Goal: Task Accomplishment & Management: Use online tool/utility

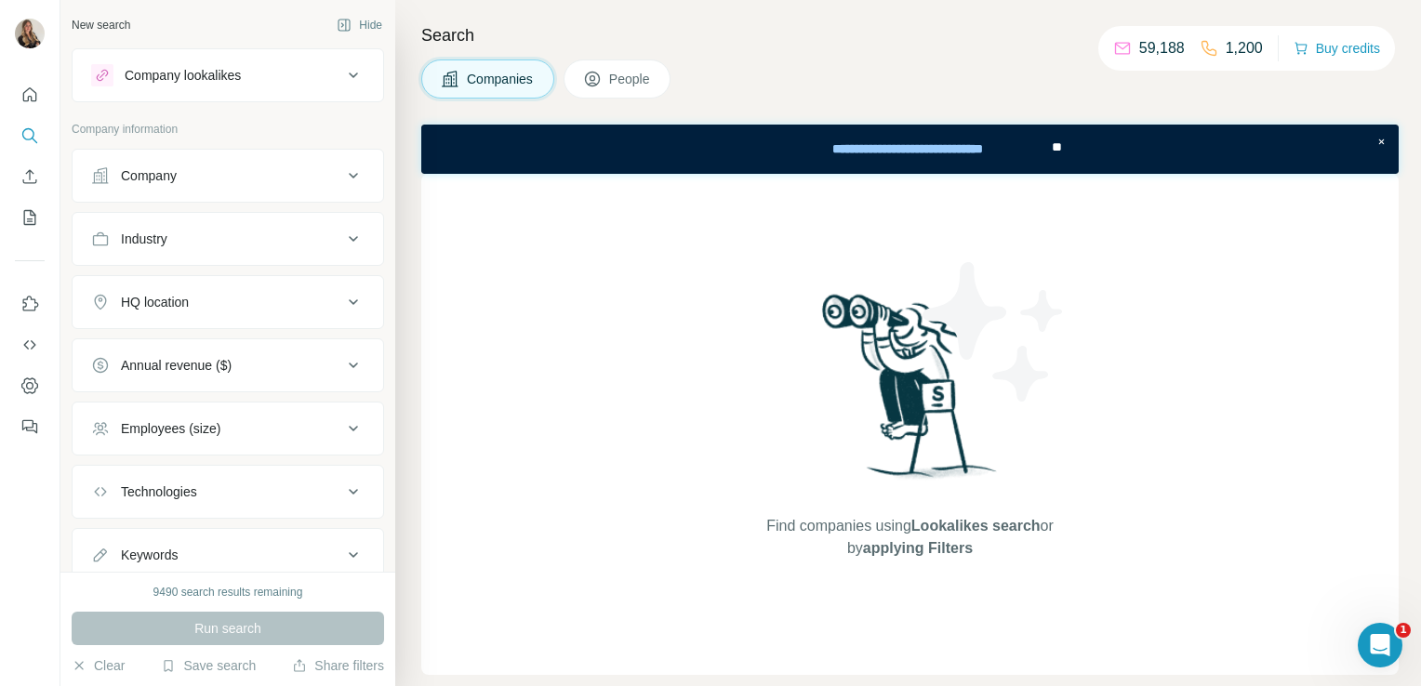
click at [135, 173] on div "Company" at bounding box center [149, 175] width 56 height 19
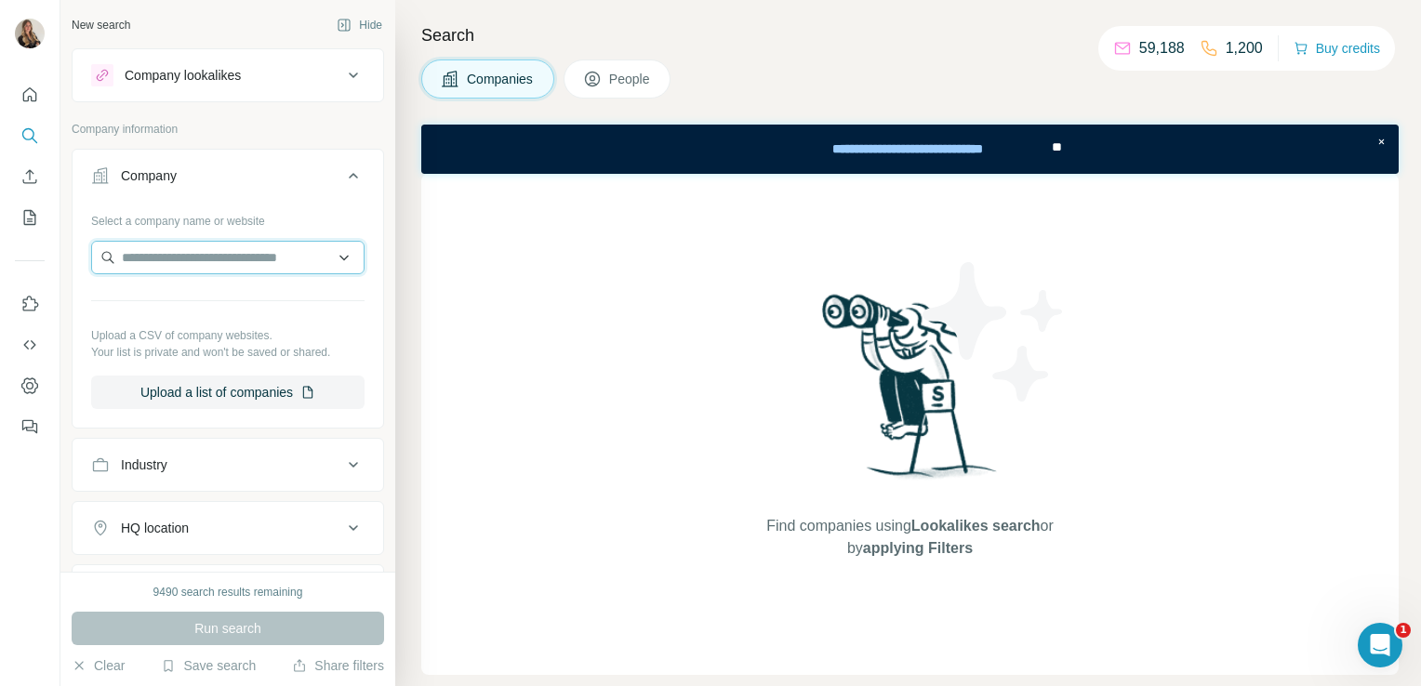
click at [133, 248] on input "text" at bounding box center [227, 257] width 273 height 33
paste input "**********"
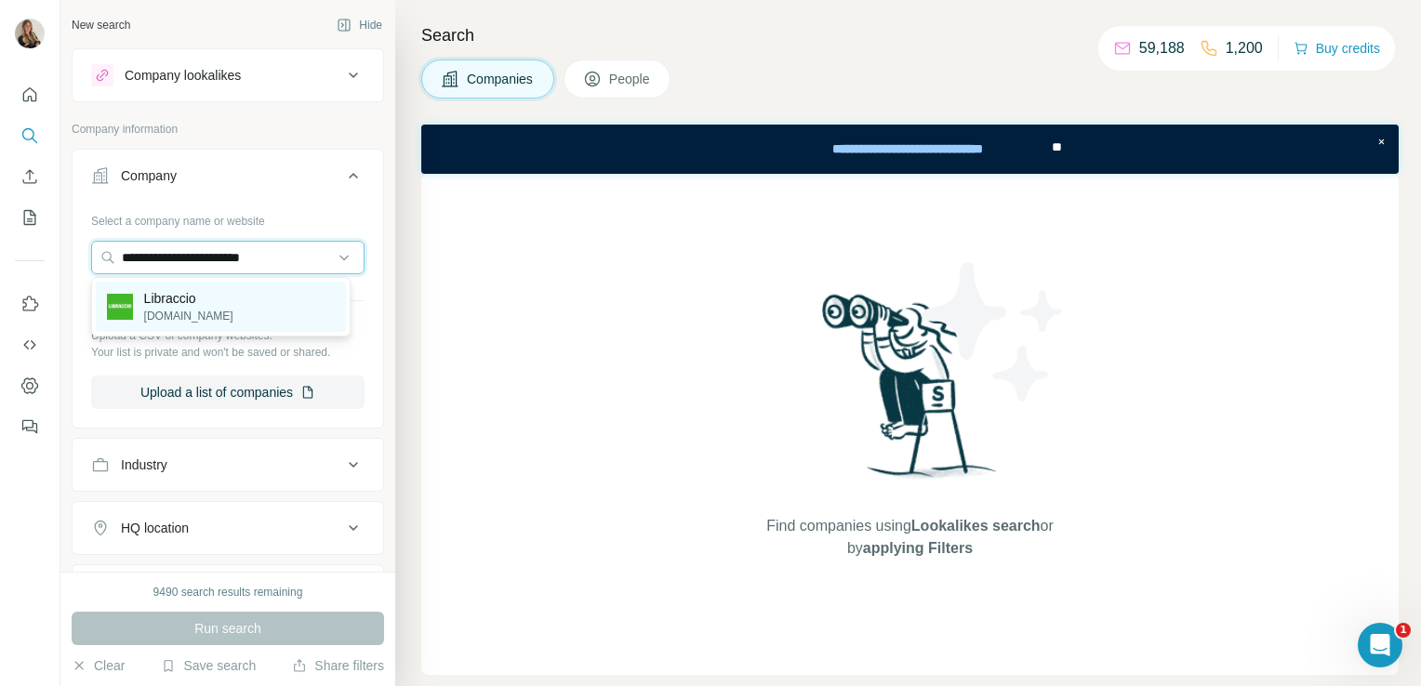
type input "**********"
click at [167, 311] on p "[DOMAIN_NAME]" at bounding box center [188, 316] width 89 height 17
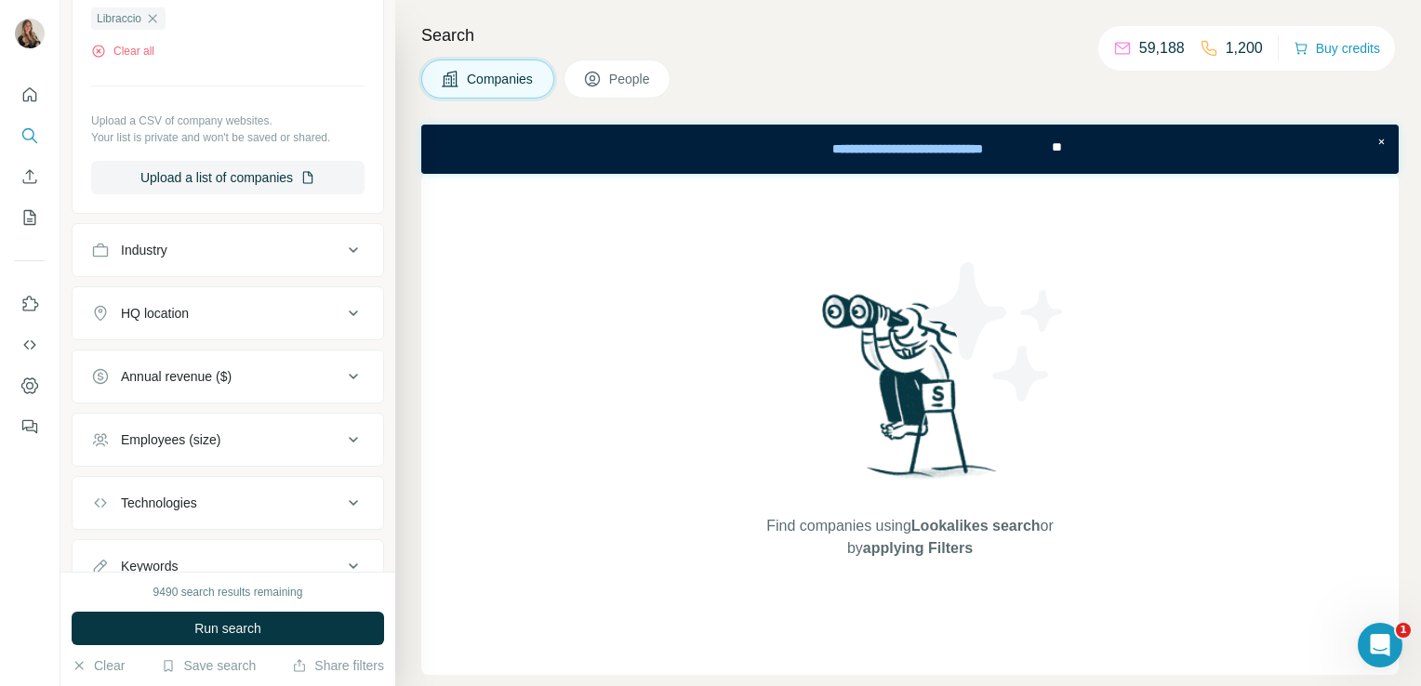
scroll to position [312, 0]
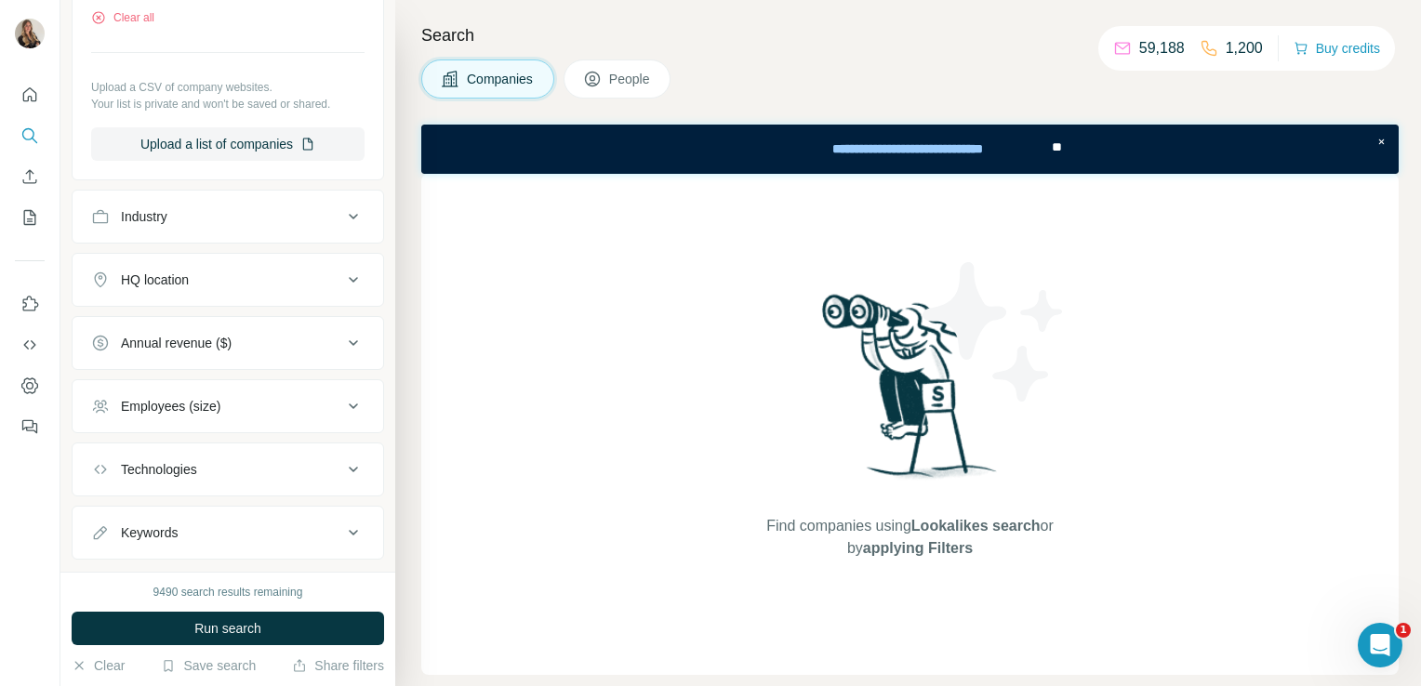
click at [168, 285] on div "HQ location" at bounding box center [155, 280] width 68 height 19
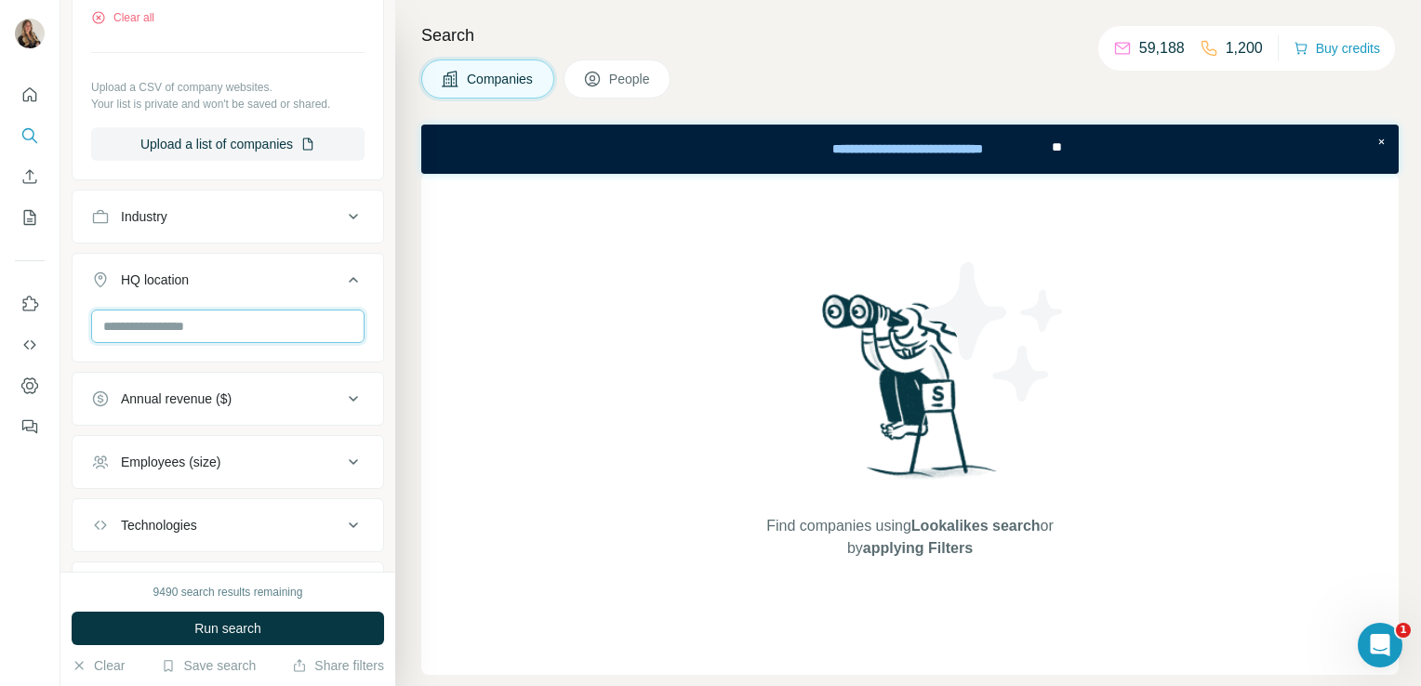
click at [130, 334] on input "text" at bounding box center [227, 326] width 273 height 33
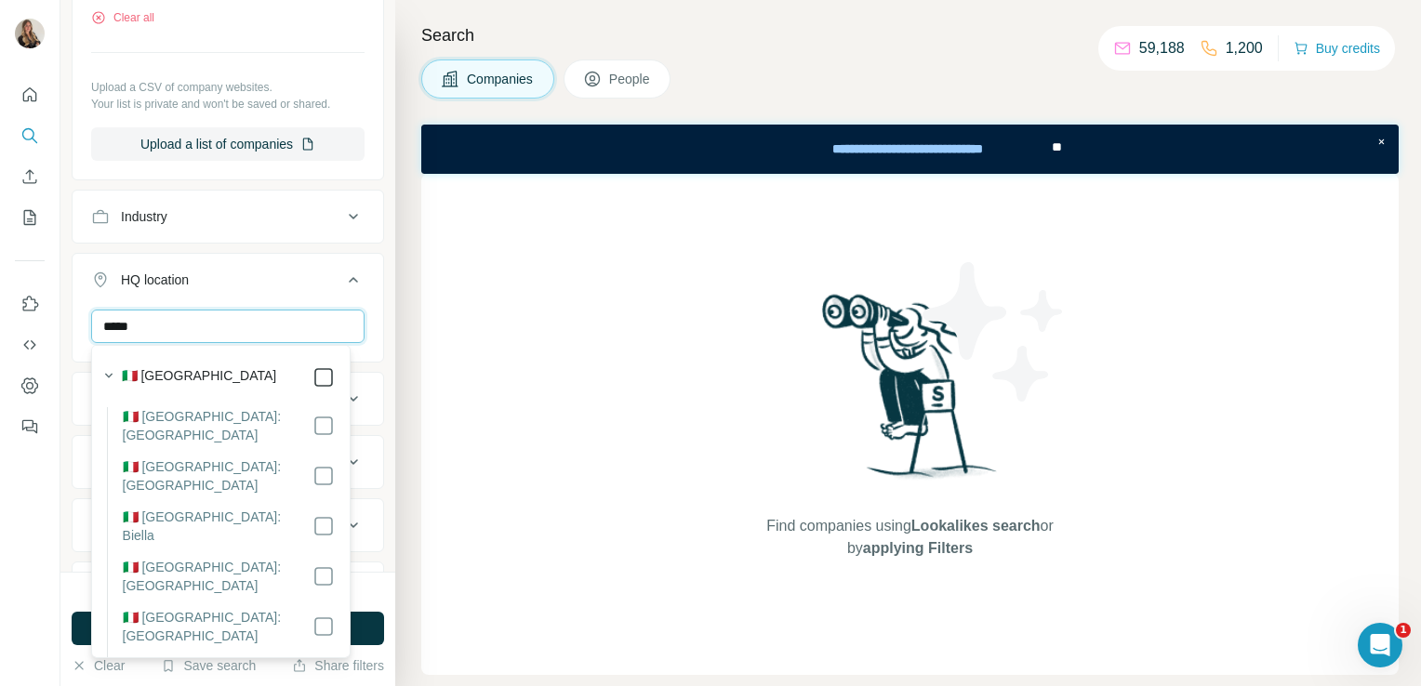
type input "*****"
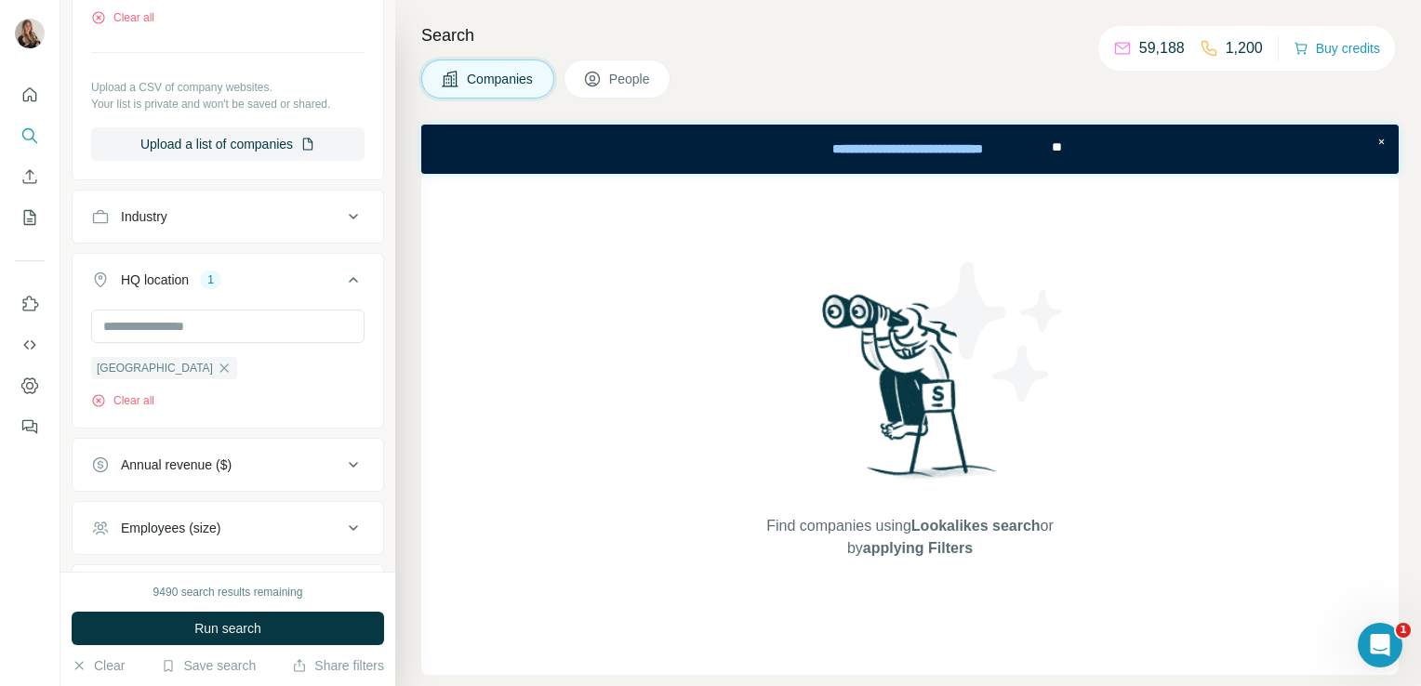
click at [629, 425] on div "Find companies using Lookalikes search or by applying Filters" at bounding box center [909, 424] width 977 height 501
click at [181, 626] on button "Run search" at bounding box center [228, 628] width 312 height 33
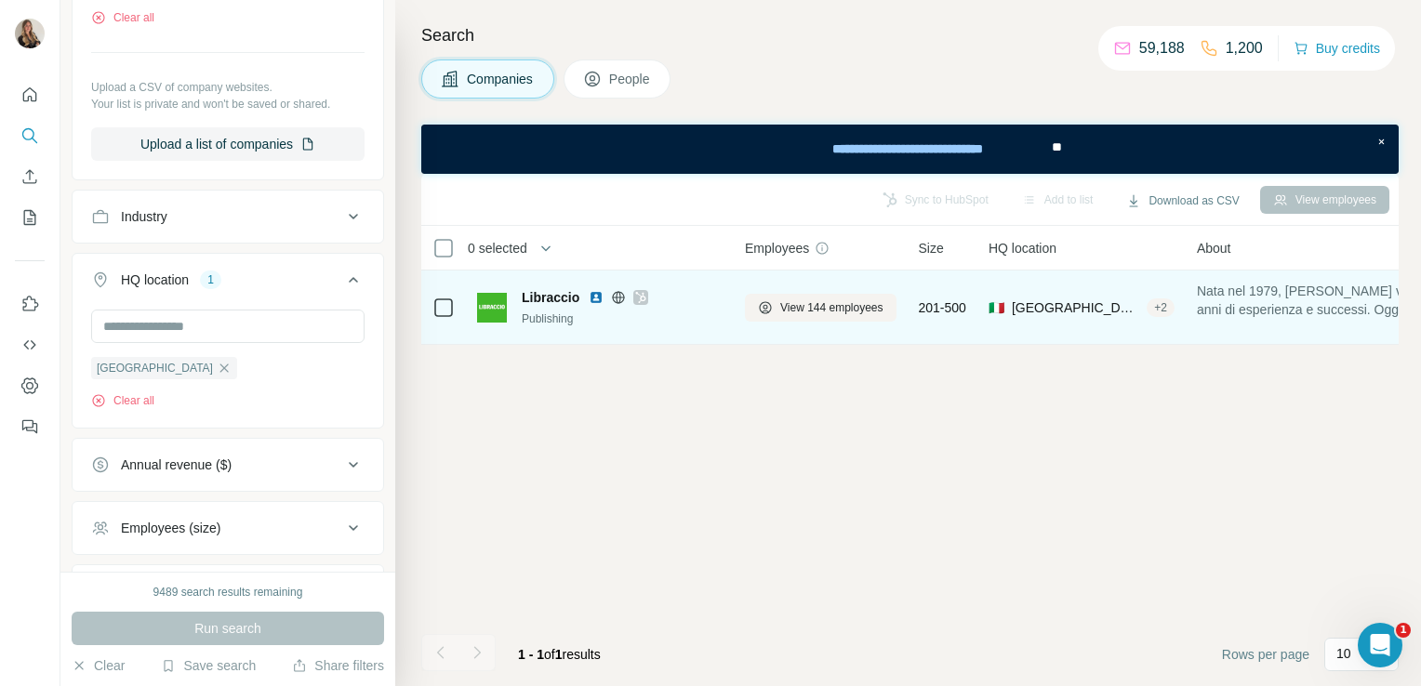
click at [640, 298] on icon at bounding box center [641, 297] width 10 height 11
click at [806, 305] on span "View 144 employees" at bounding box center [831, 307] width 103 height 17
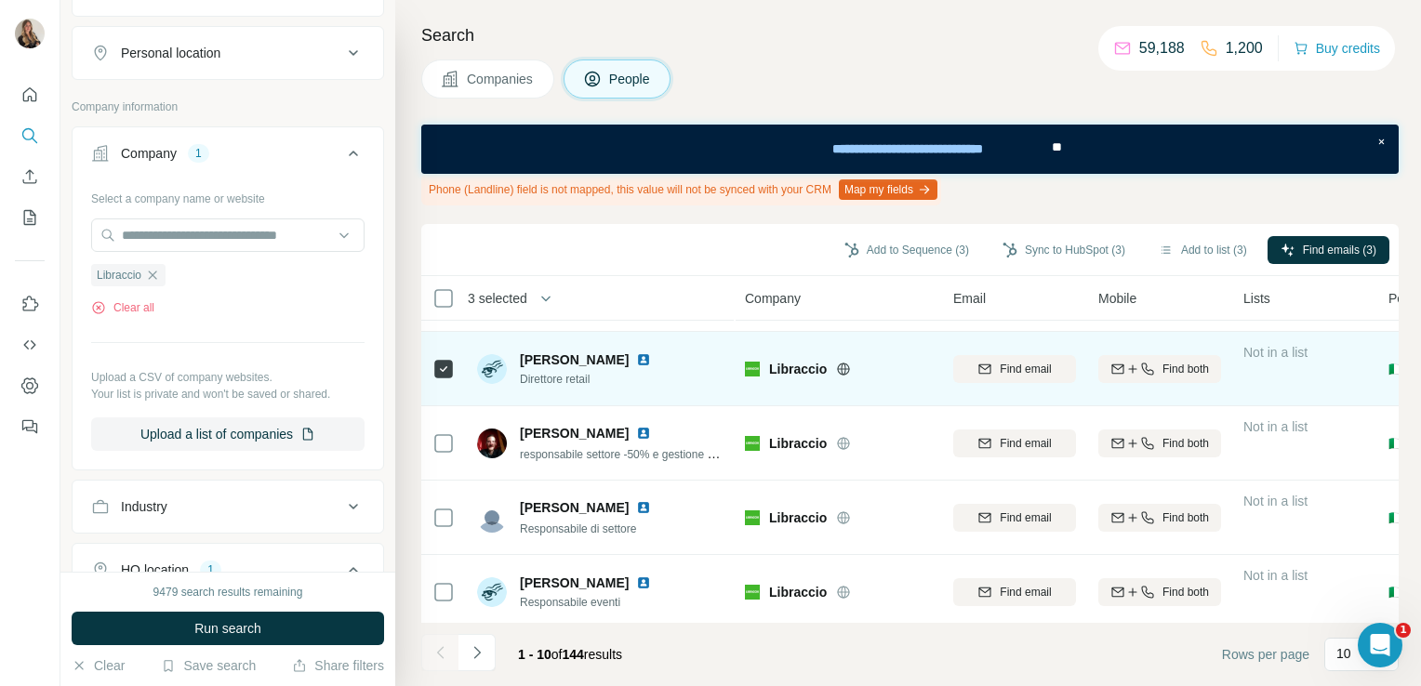
scroll to position [450, 0]
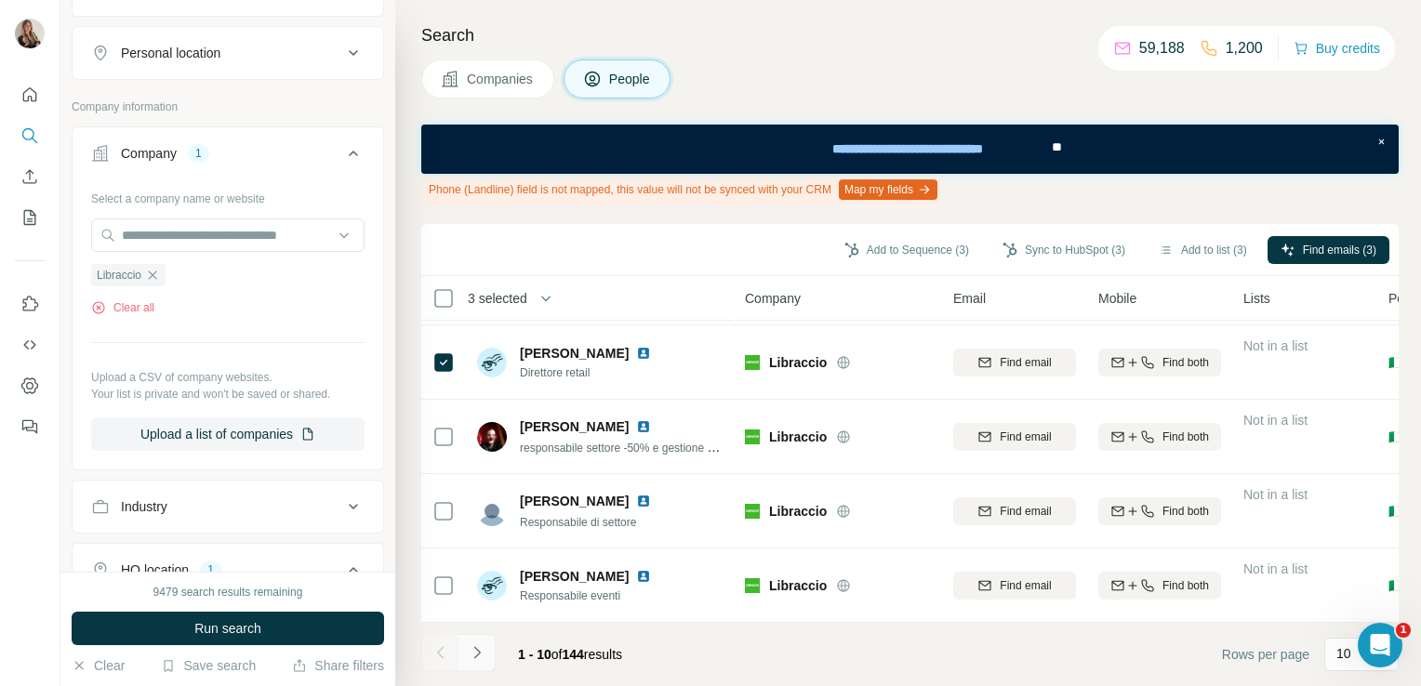
click at [476, 654] on icon "Navigate to next page" at bounding box center [477, 652] width 19 height 19
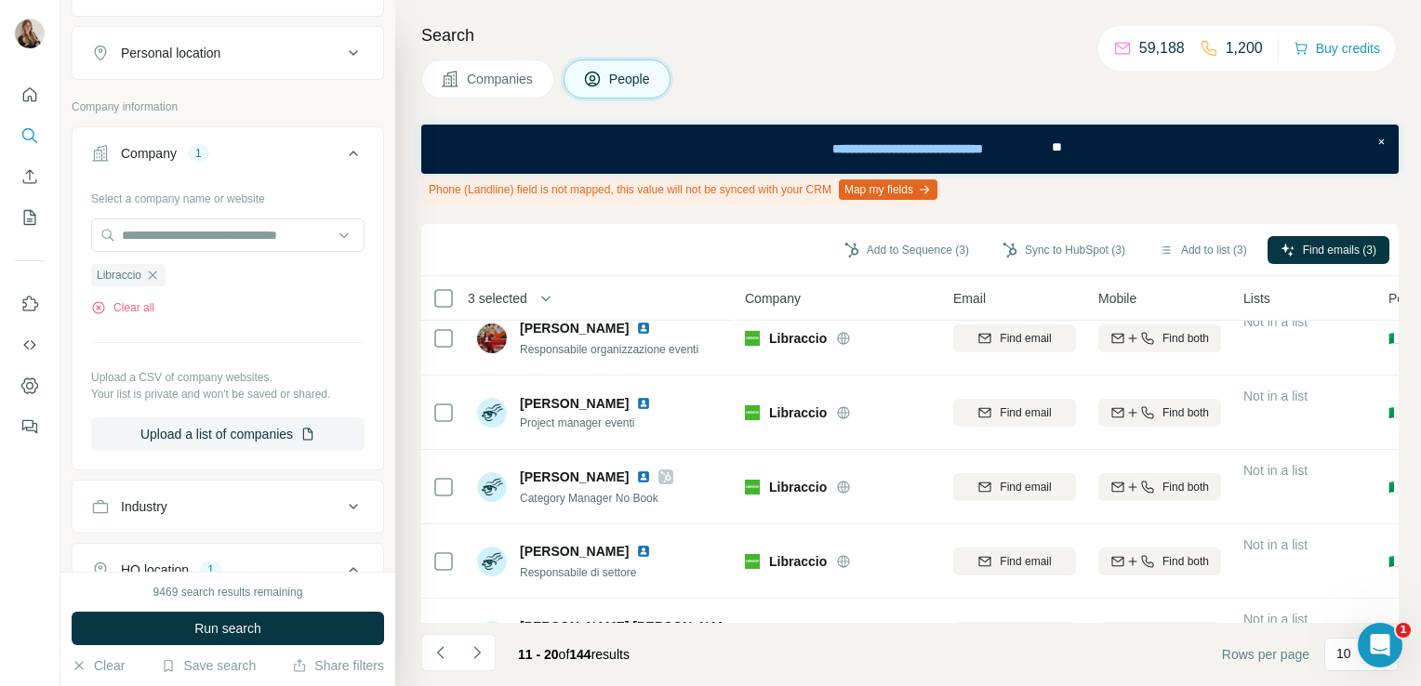
scroll to position [0, 0]
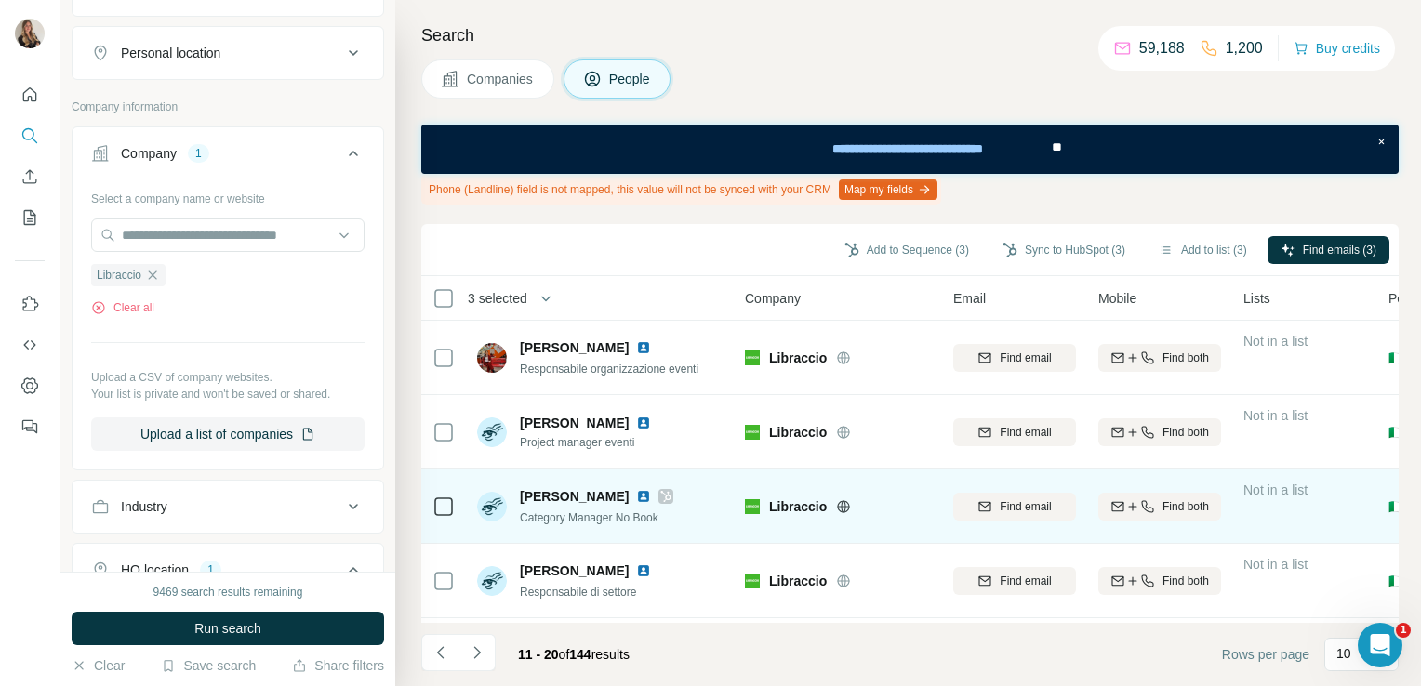
click at [636, 498] on img at bounding box center [643, 496] width 15 height 15
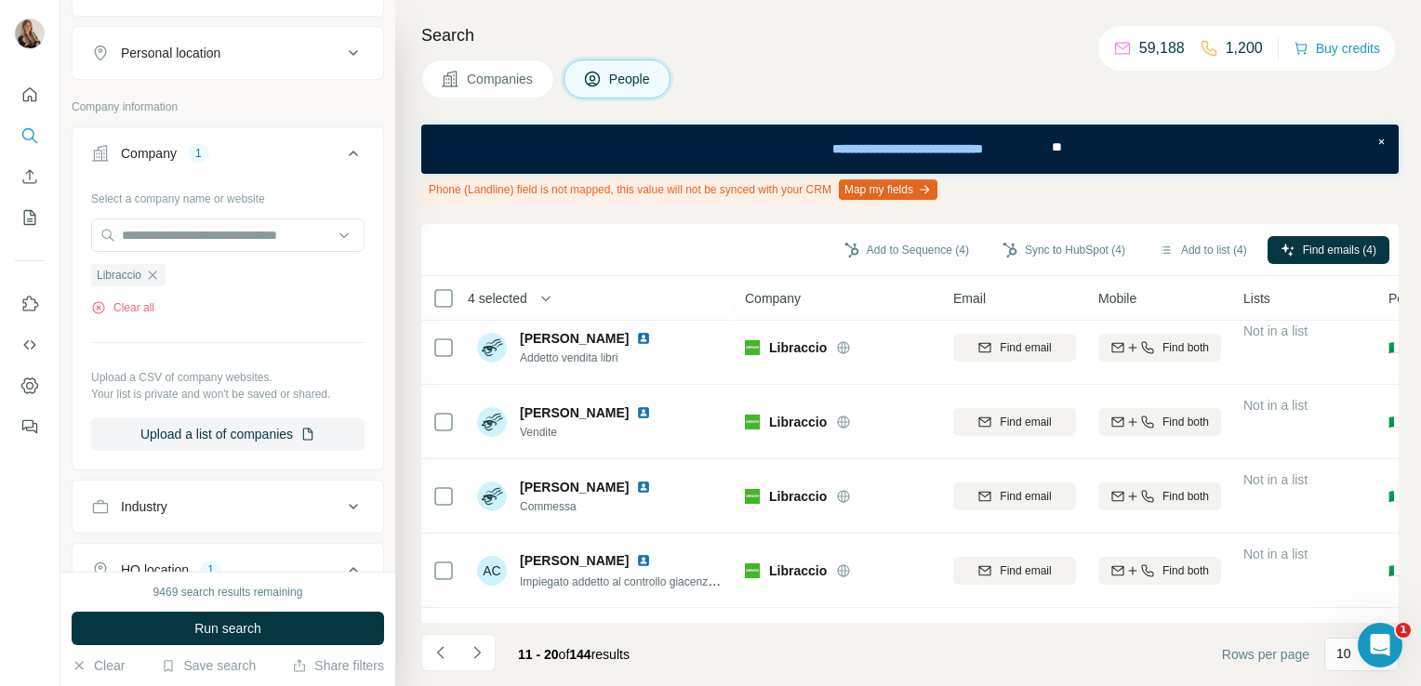
scroll to position [450, 0]
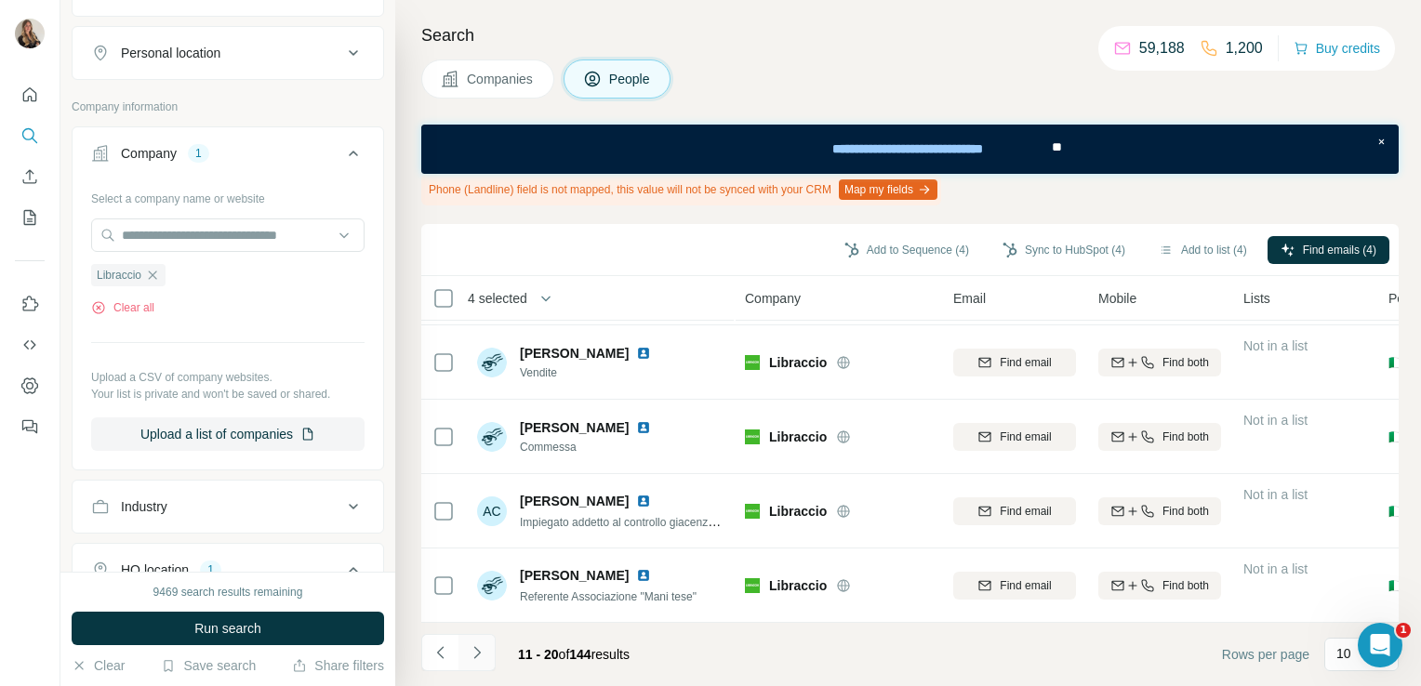
click at [473, 656] on icon "Navigate to next page" at bounding box center [477, 652] width 19 height 19
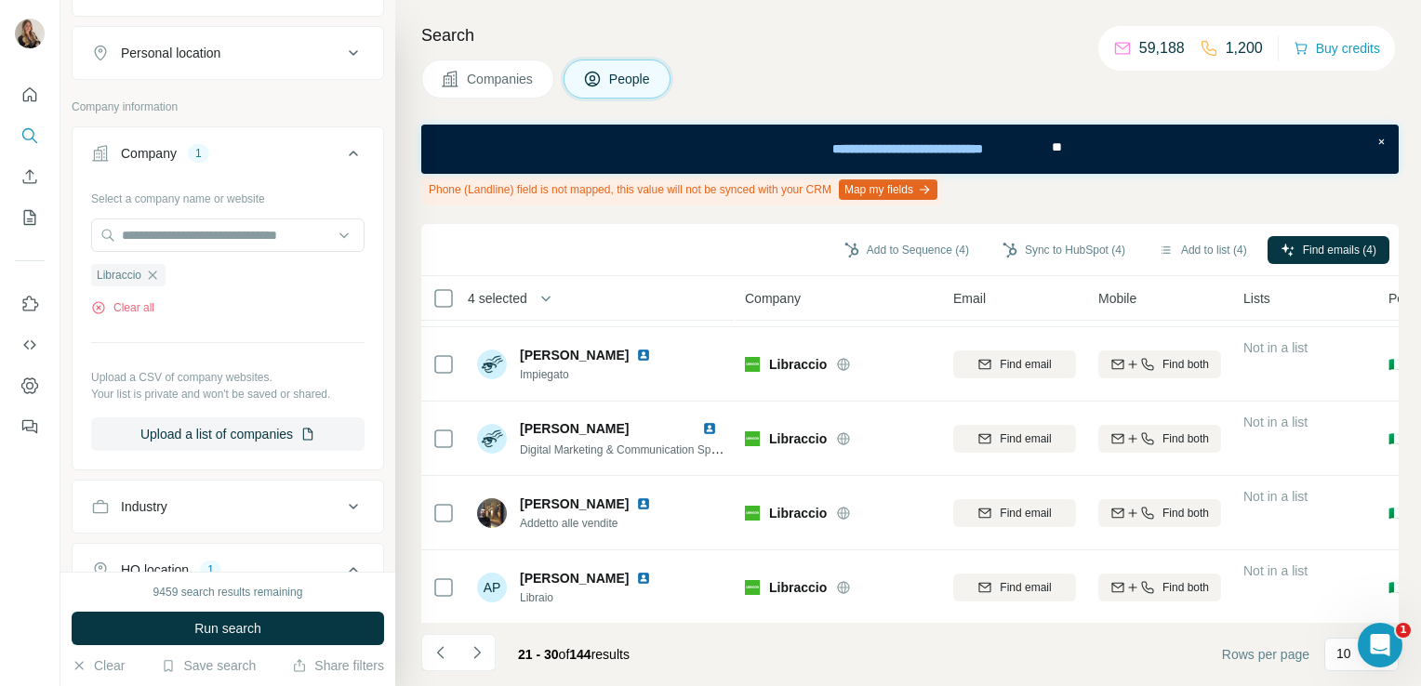
scroll to position [0, 0]
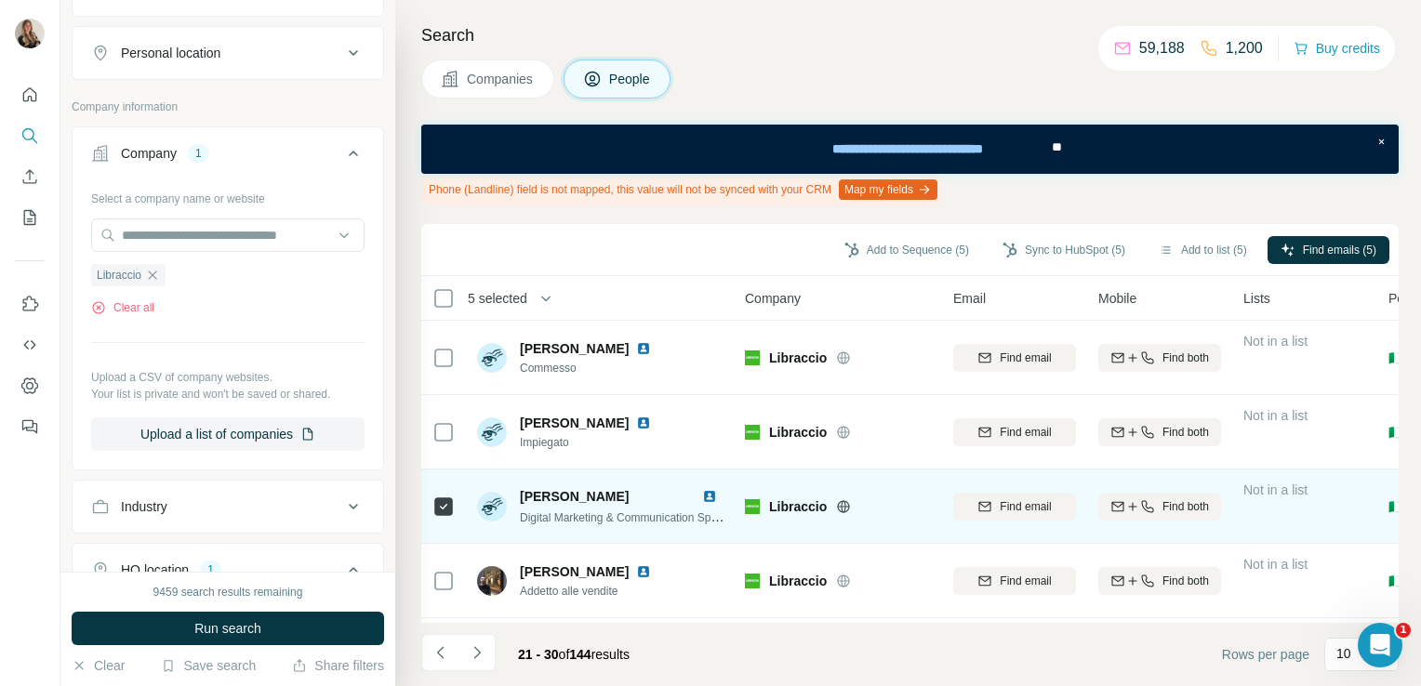
click at [707, 495] on img at bounding box center [709, 496] width 15 height 15
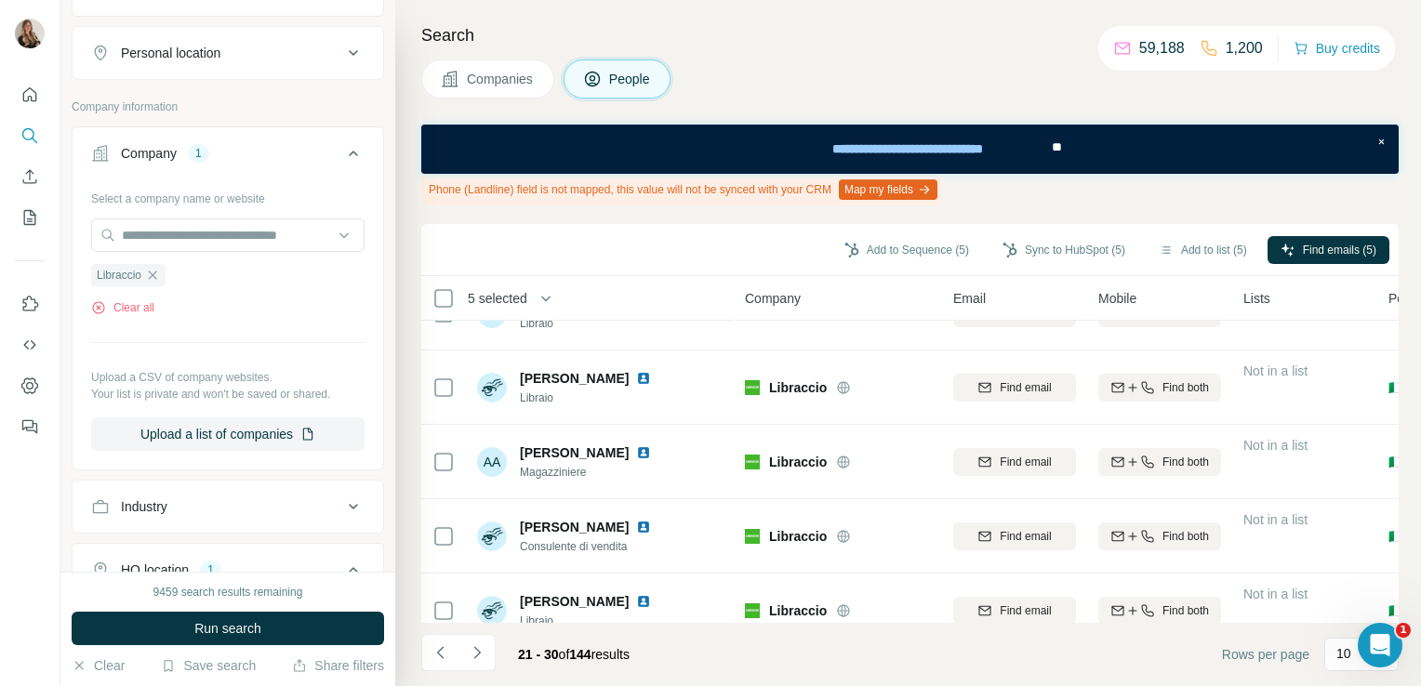
scroll to position [450, 0]
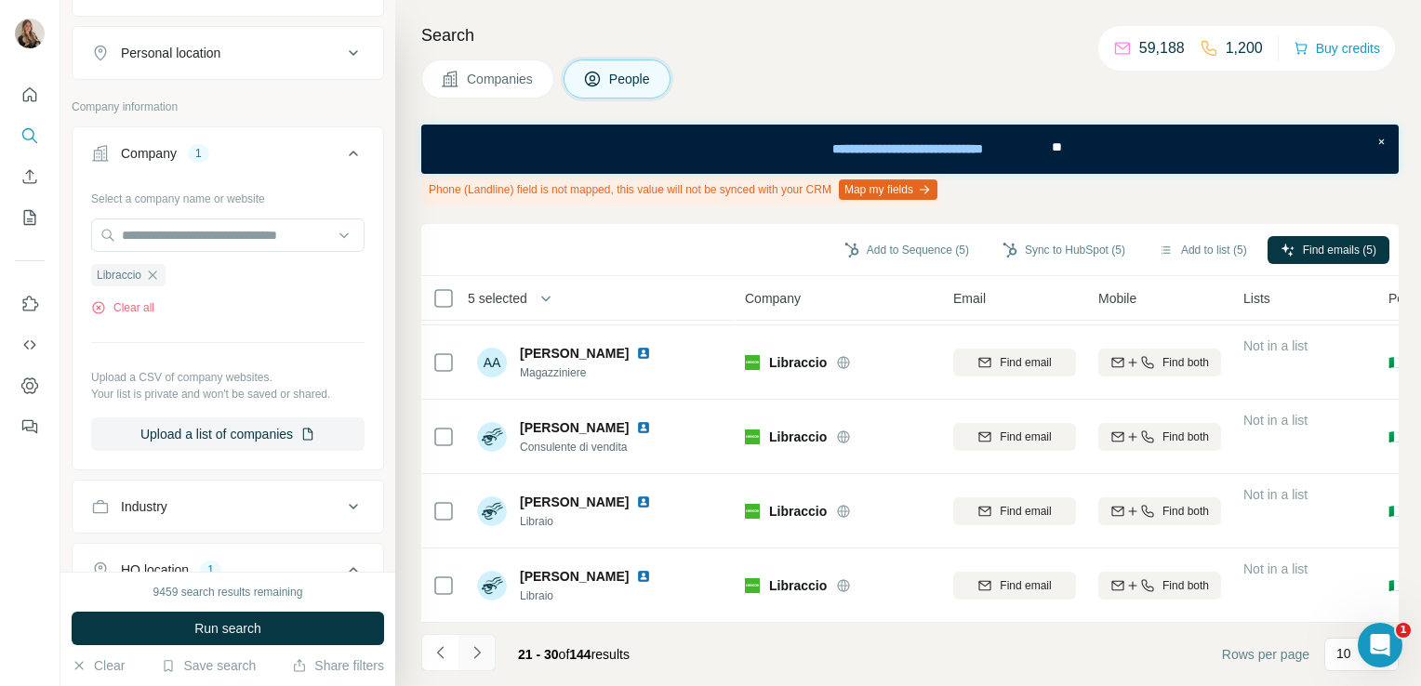
click at [482, 656] on icon "Navigate to next page" at bounding box center [477, 652] width 19 height 19
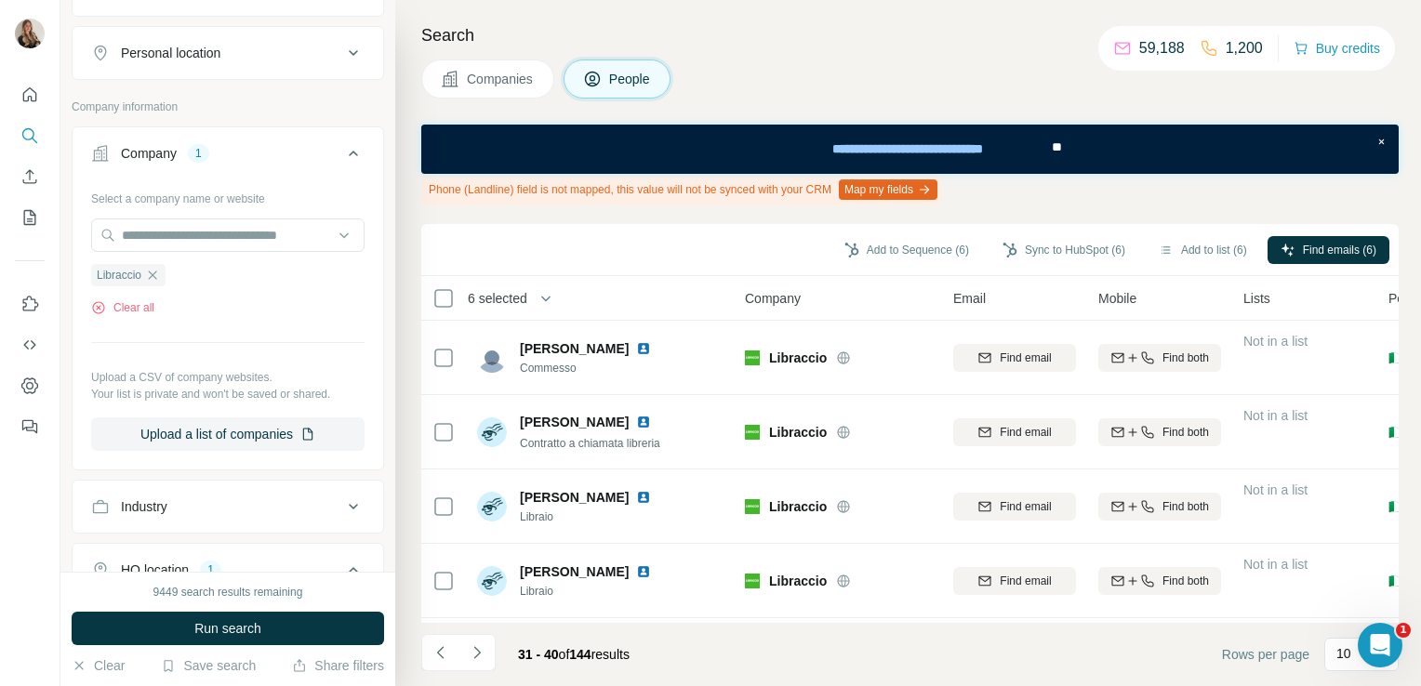
scroll to position [0, 0]
click at [442, 452] on div at bounding box center [443, 431] width 22 height 51
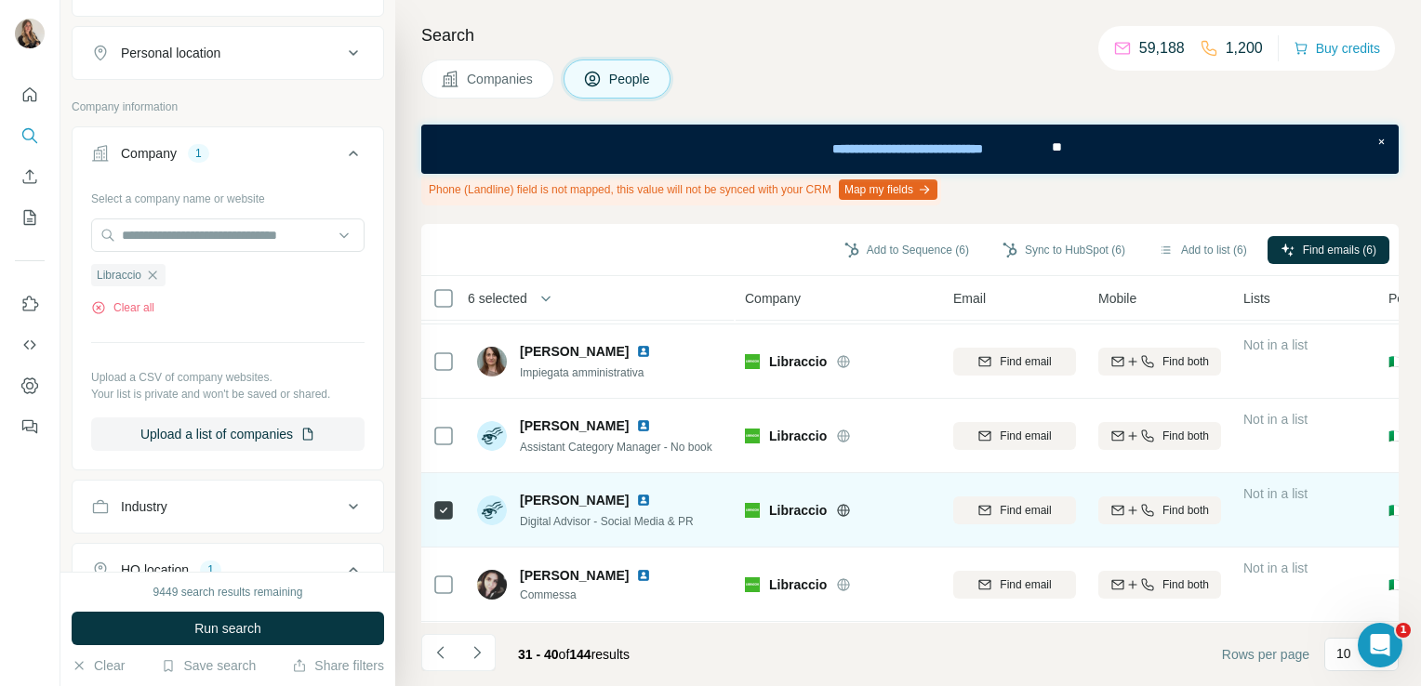
scroll to position [450, 0]
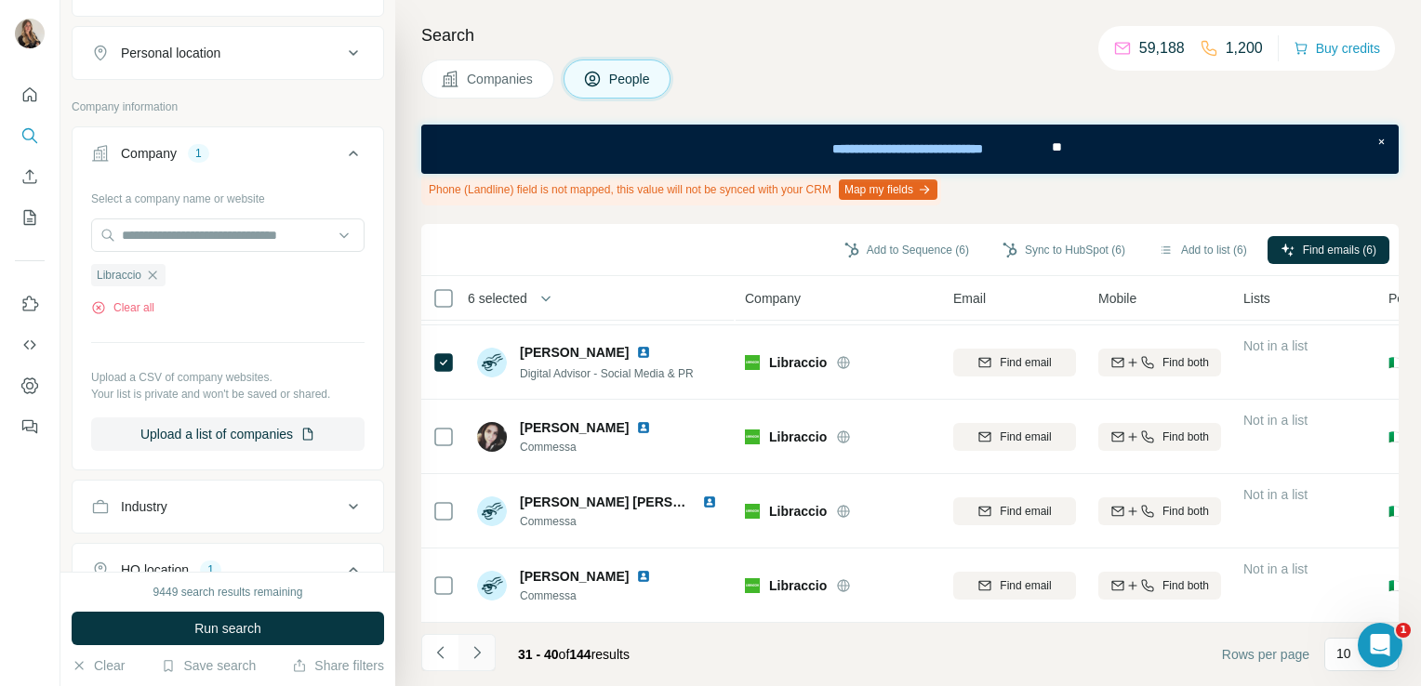
click at [477, 638] on button "Navigate to next page" at bounding box center [476, 652] width 37 height 37
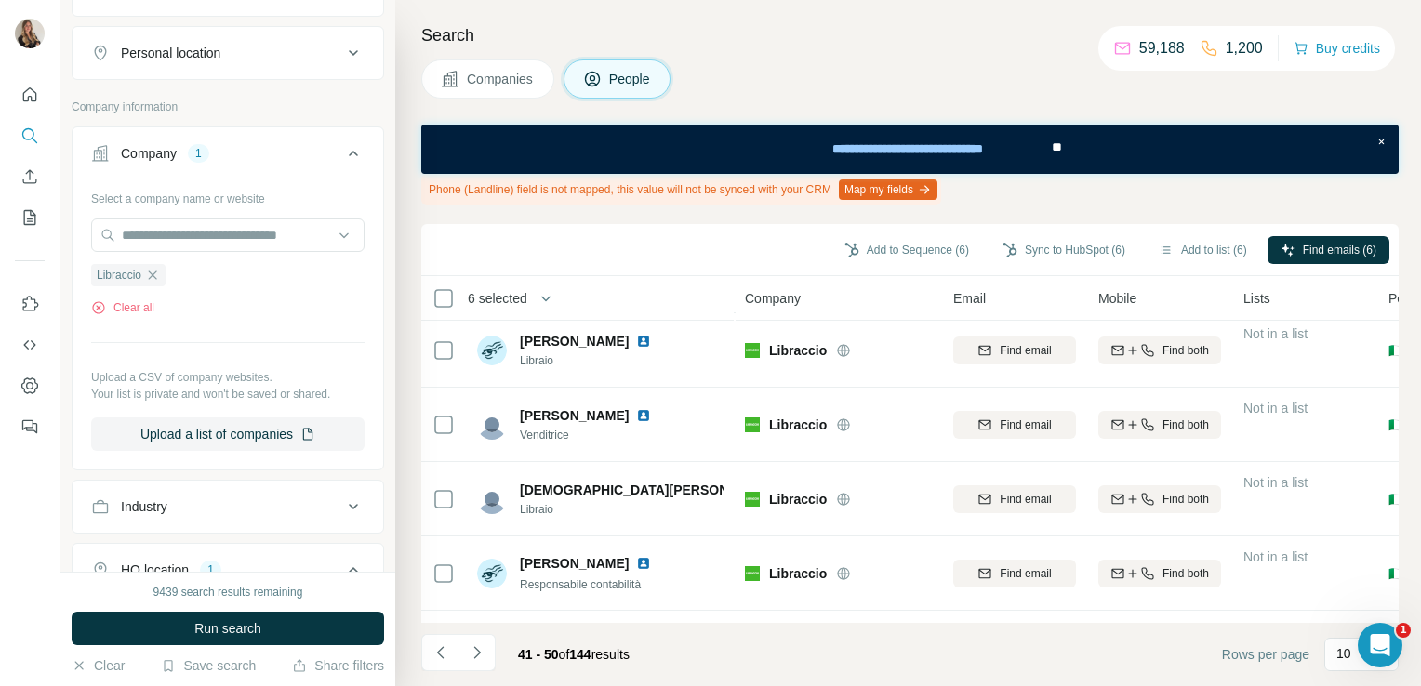
scroll to position [0, 0]
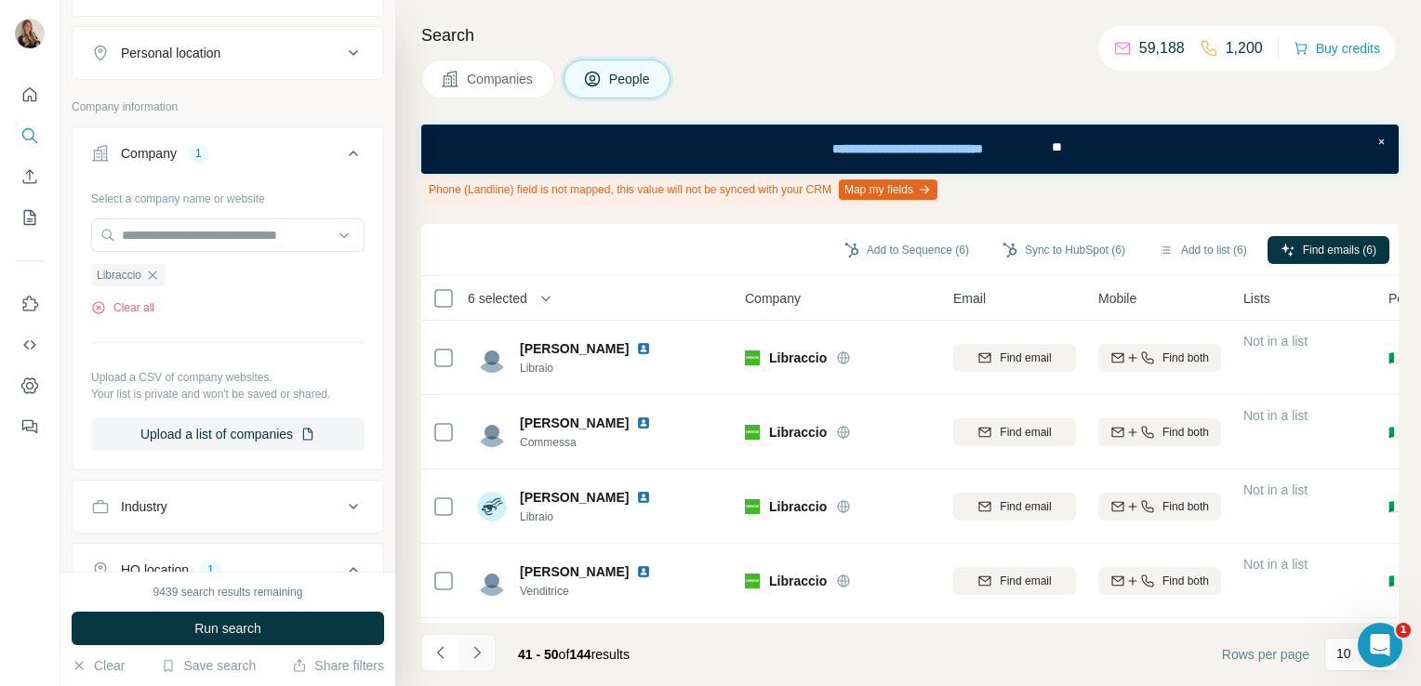
click at [476, 645] on icon "Navigate to next page" at bounding box center [477, 652] width 19 height 19
click at [471, 657] on icon "Navigate to next page" at bounding box center [477, 652] width 19 height 19
click at [476, 668] on button "Navigate to next page" at bounding box center [476, 652] width 37 height 37
click at [480, 656] on icon "Navigate to next page" at bounding box center [477, 652] width 19 height 19
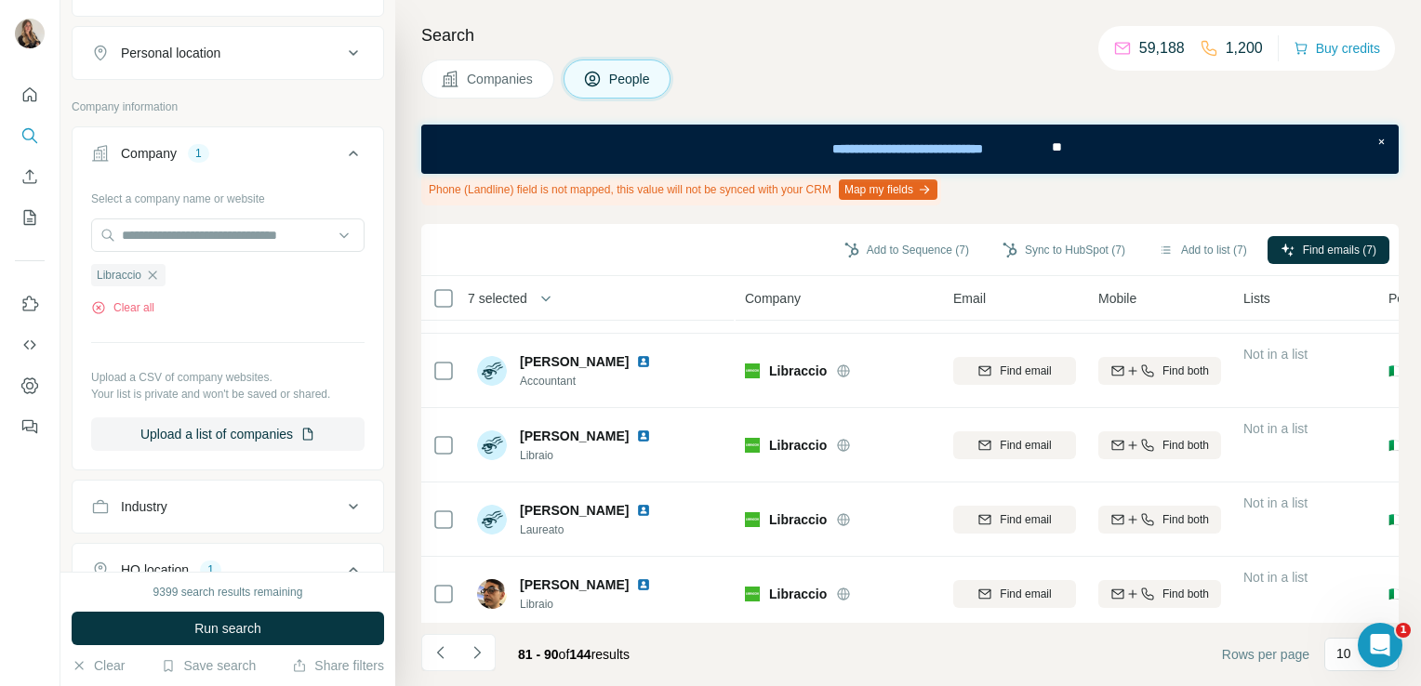
scroll to position [450, 0]
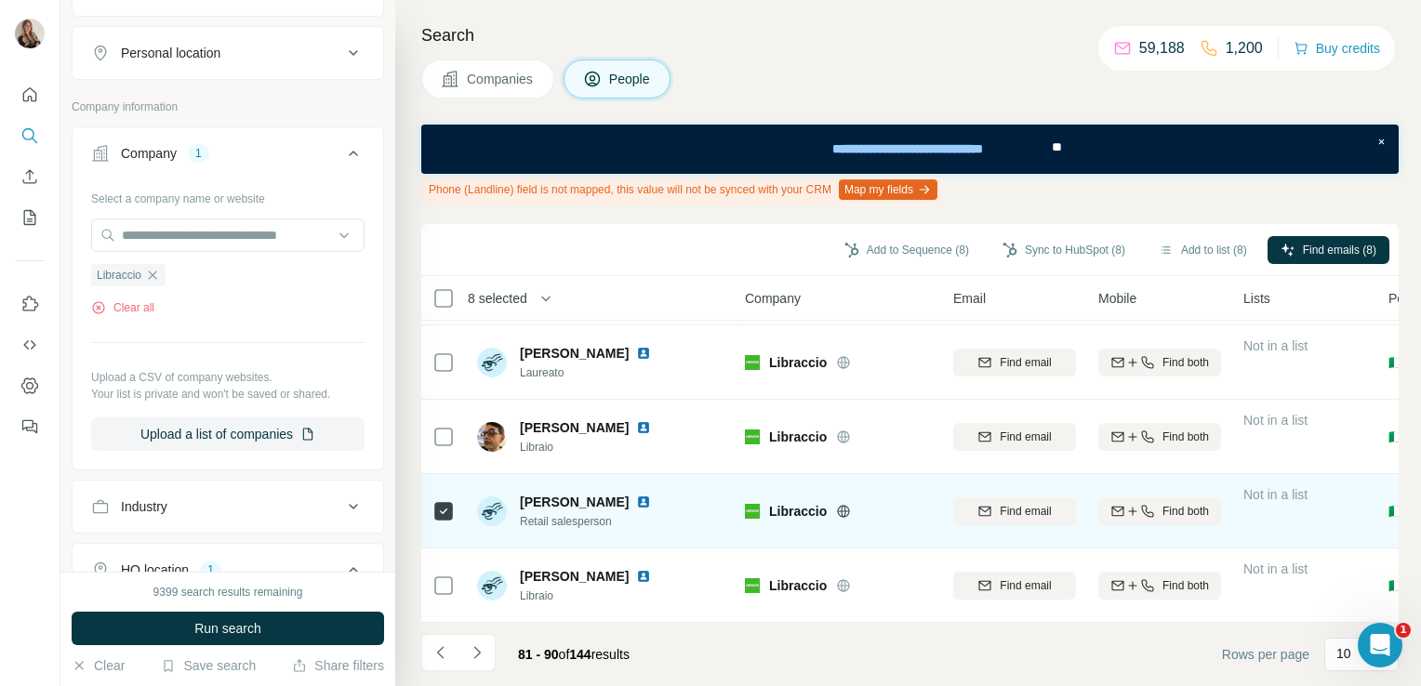
click at [636, 495] on img at bounding box center [643, 502] width 15 height 15
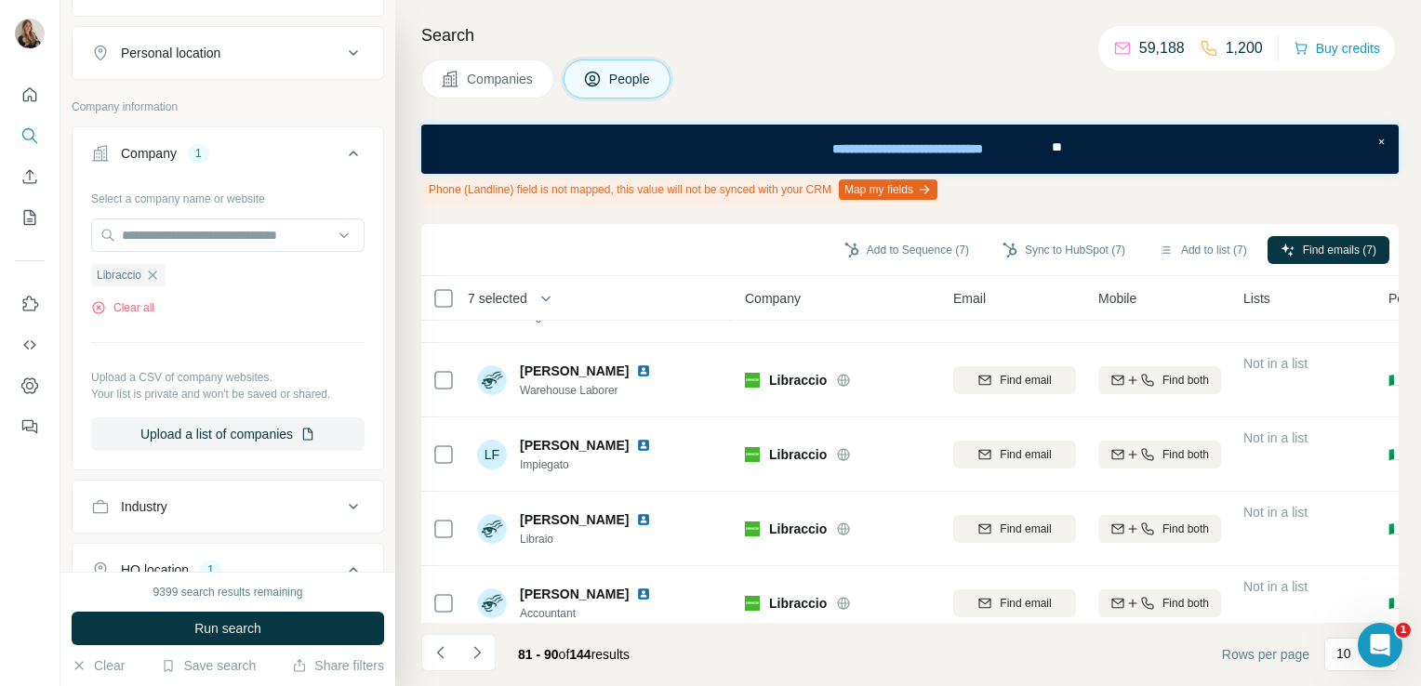
scroll to position [0, 0]
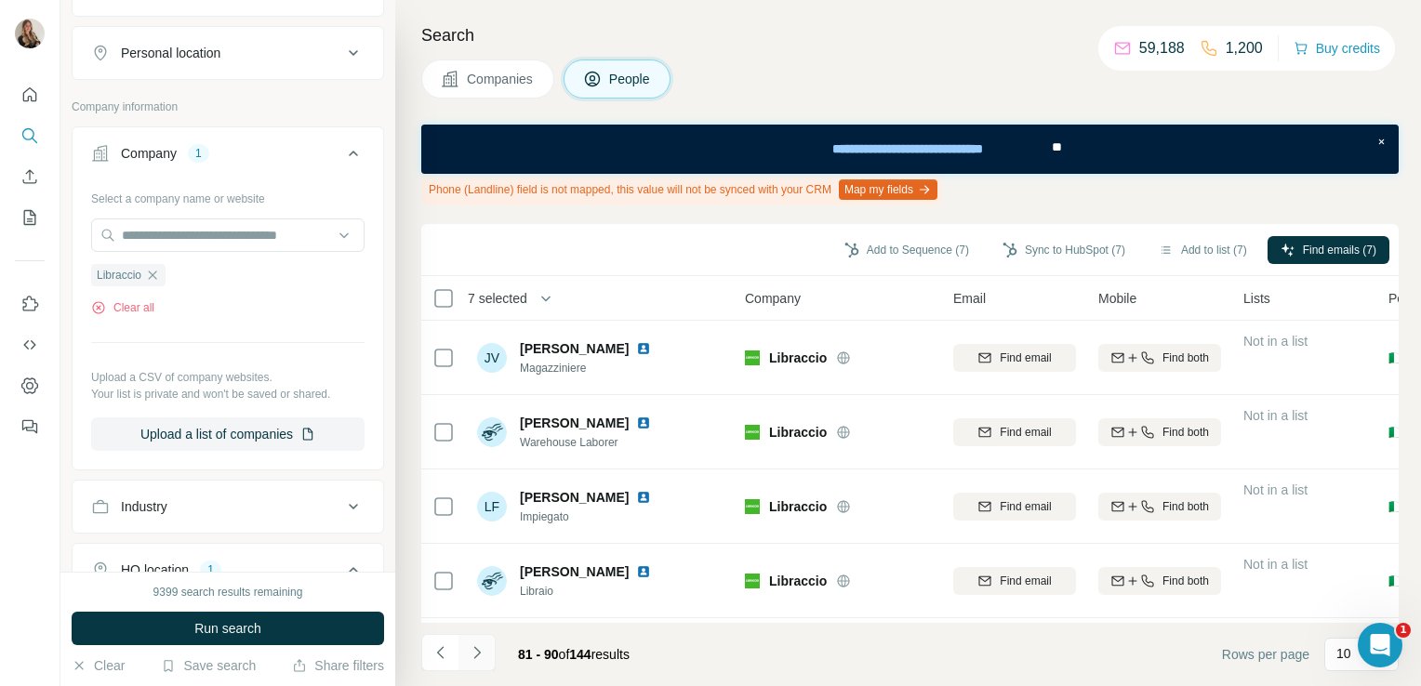
click at [468, 659] on icon "Navigate to next page" at bounding box center [477, 652] width 19 height 19
click at [481, 661] on icon "Navigate to next page" at bounding box center [477, 652] width 19 height 19
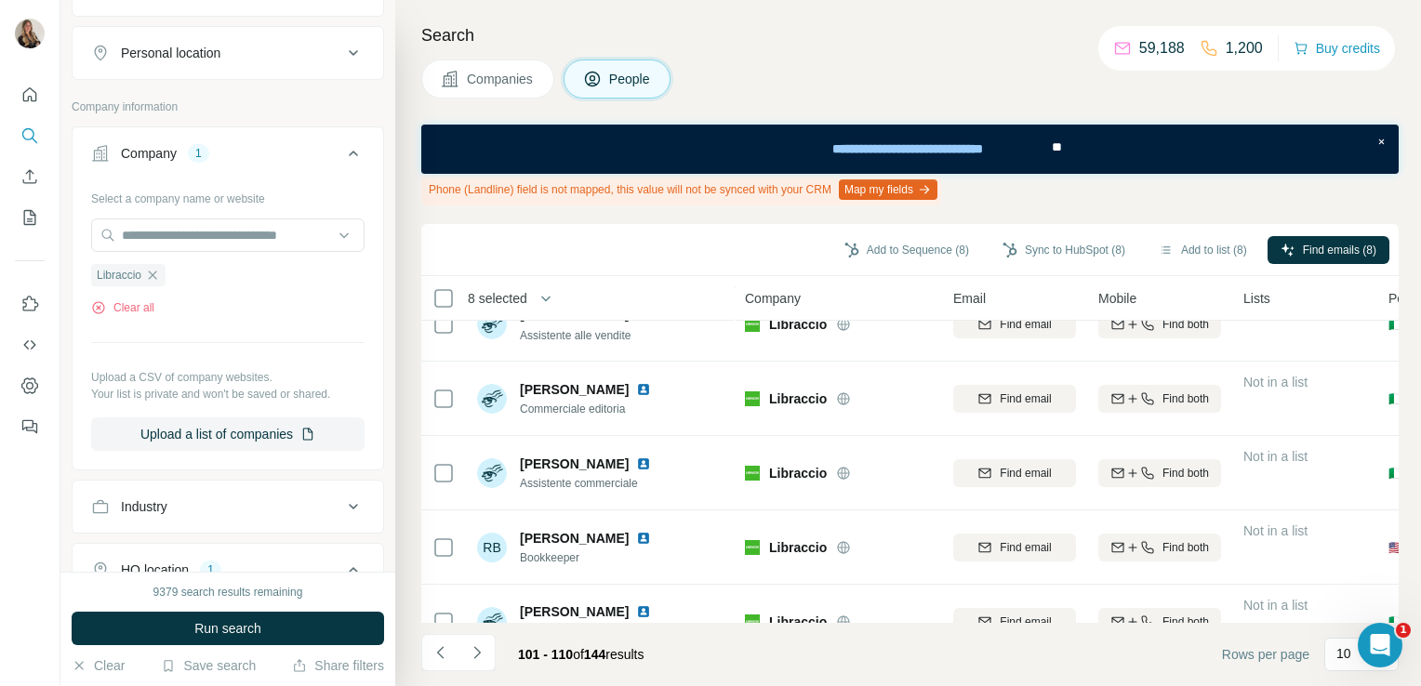
scroll to position [450, 0]
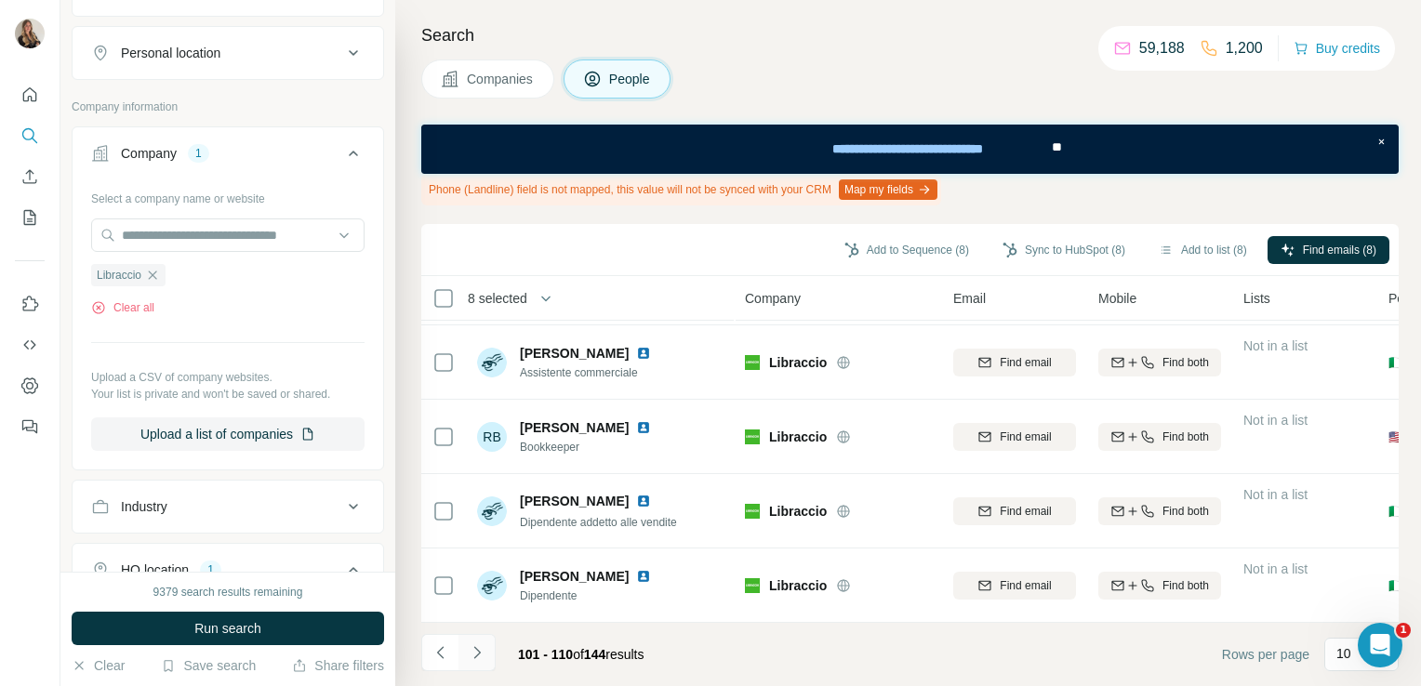
click at [475, 654] on icon "Navigate to next page" at bounding box center [477, 652] width 19 height 19
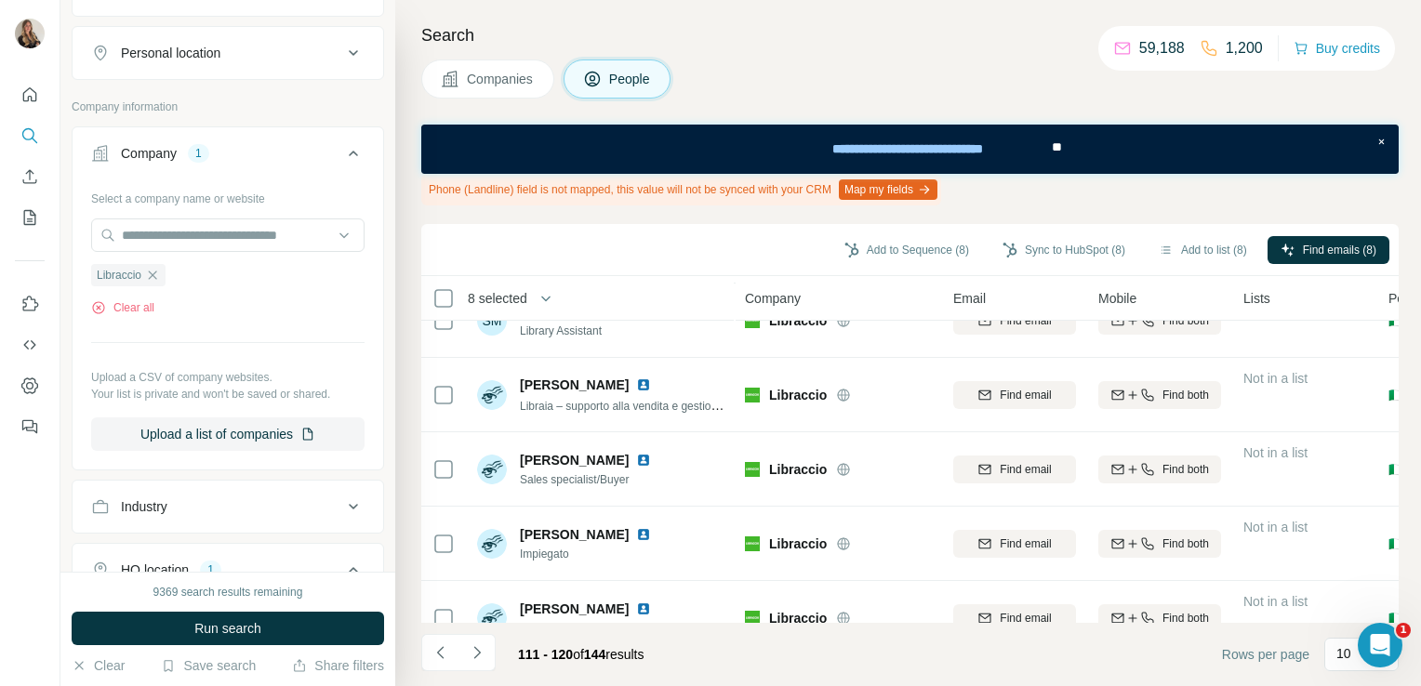
scroll to position [0, 0]
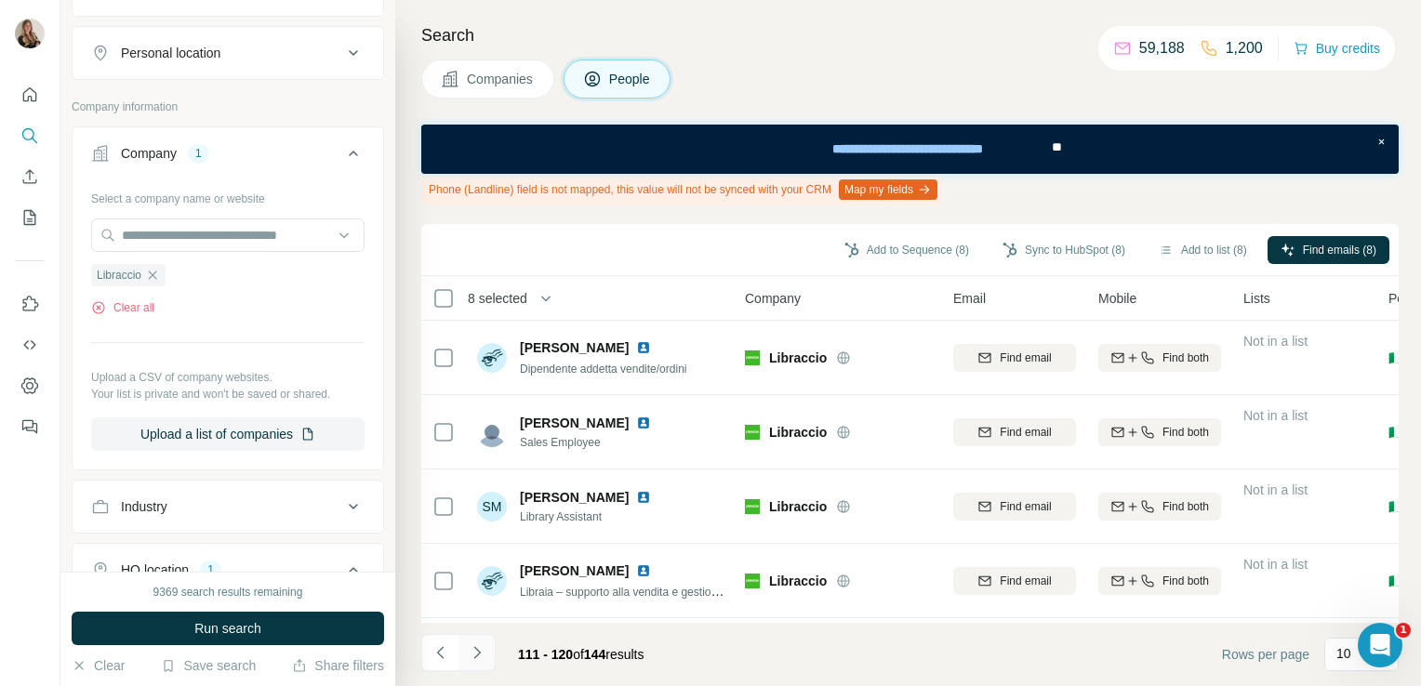
click at [480, 649] on icon "Navigate to next page" at bounding box center [477, 652] width 19 height 19
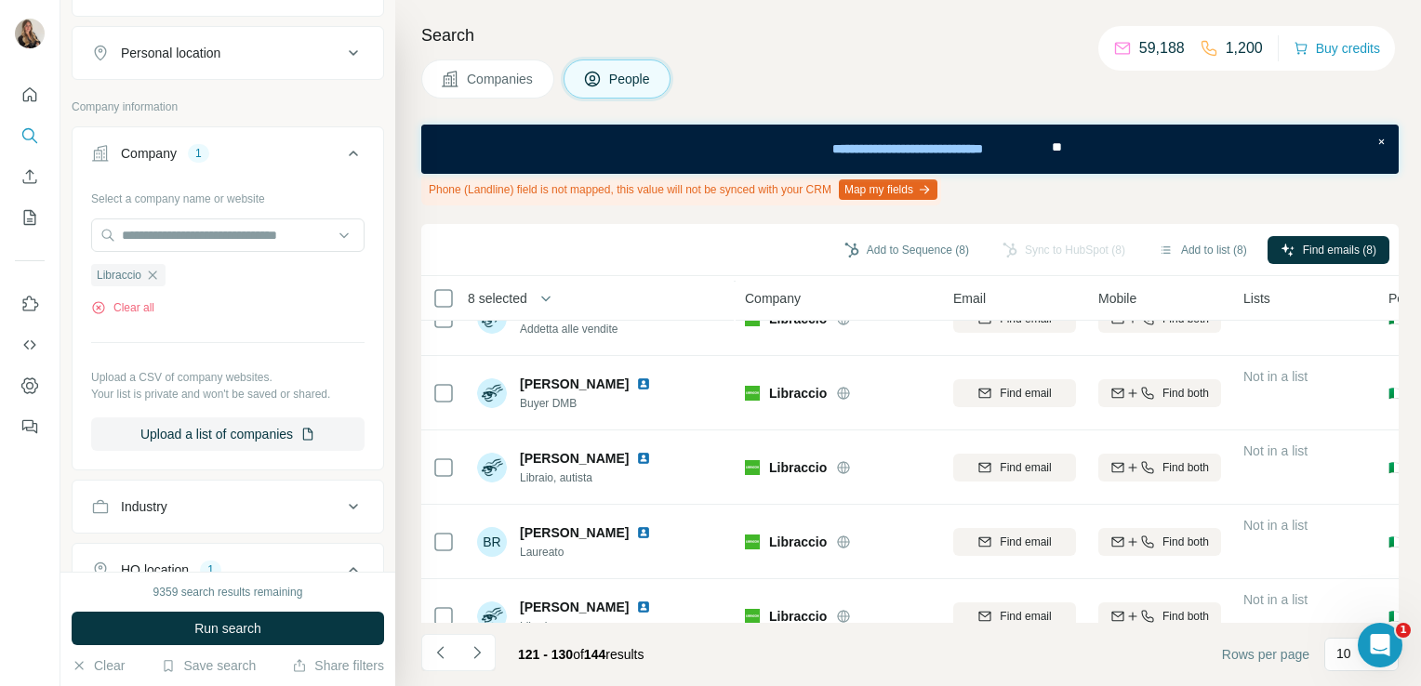
scroll to position [412, 0]
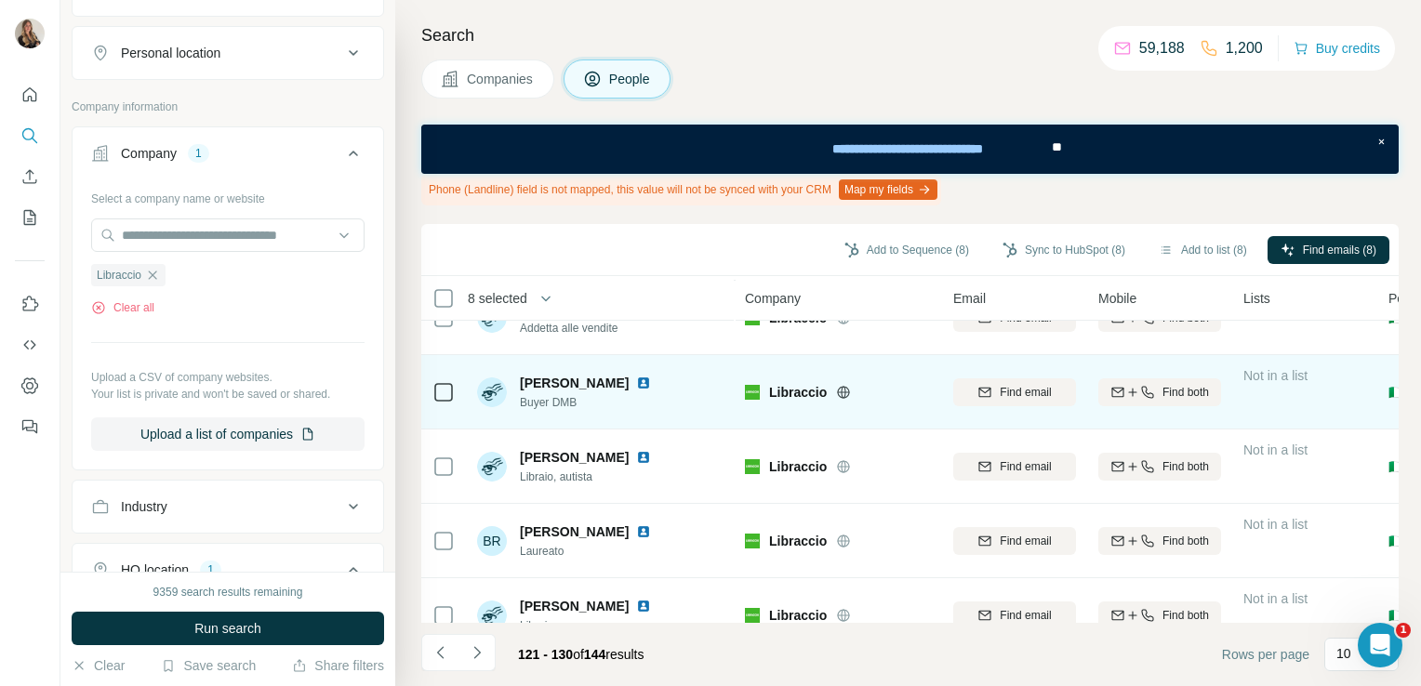
click at [432, 404] on div at bounding box center [443, 391] width 22 height 51
click at [439, 401] on icon at bounding box center [443, 392] width 22 height 22
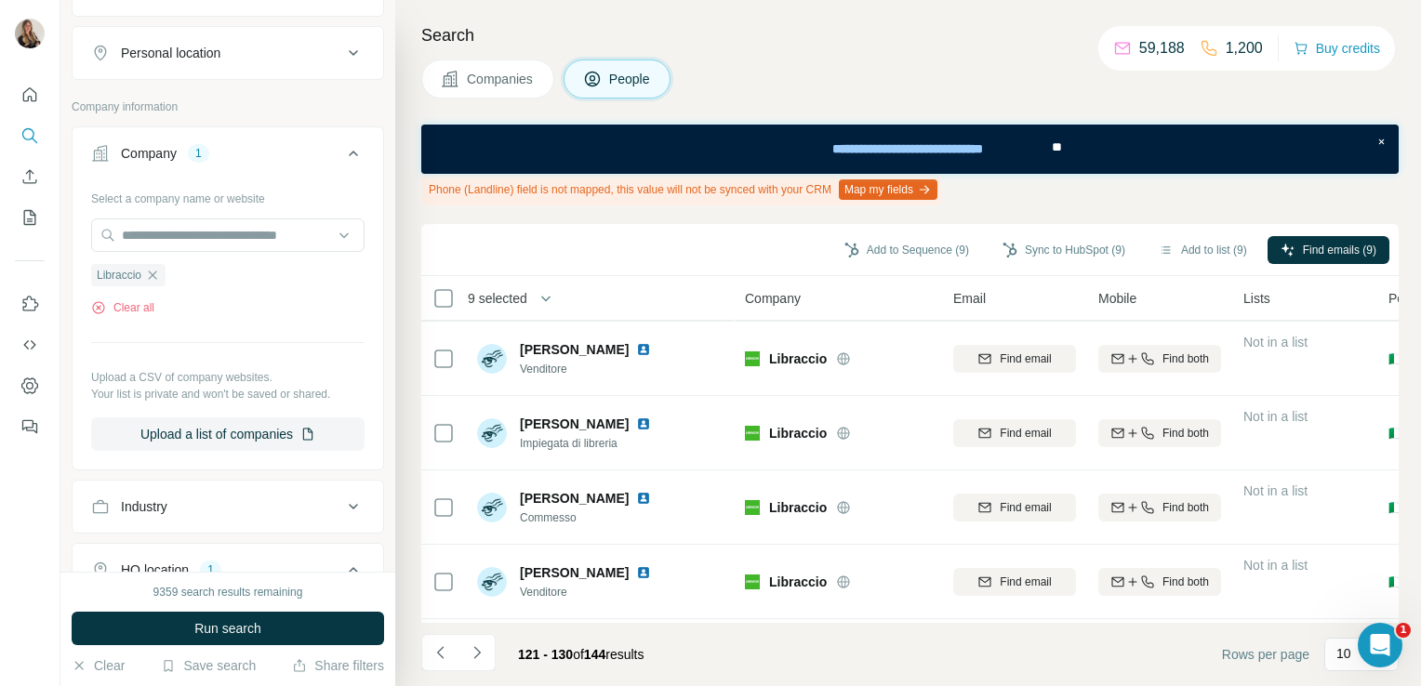
scroll to position [0, 0]
click at [478, 657] on icon "Navigate to next page" at bounding box center [477, 652] width 19 height 19
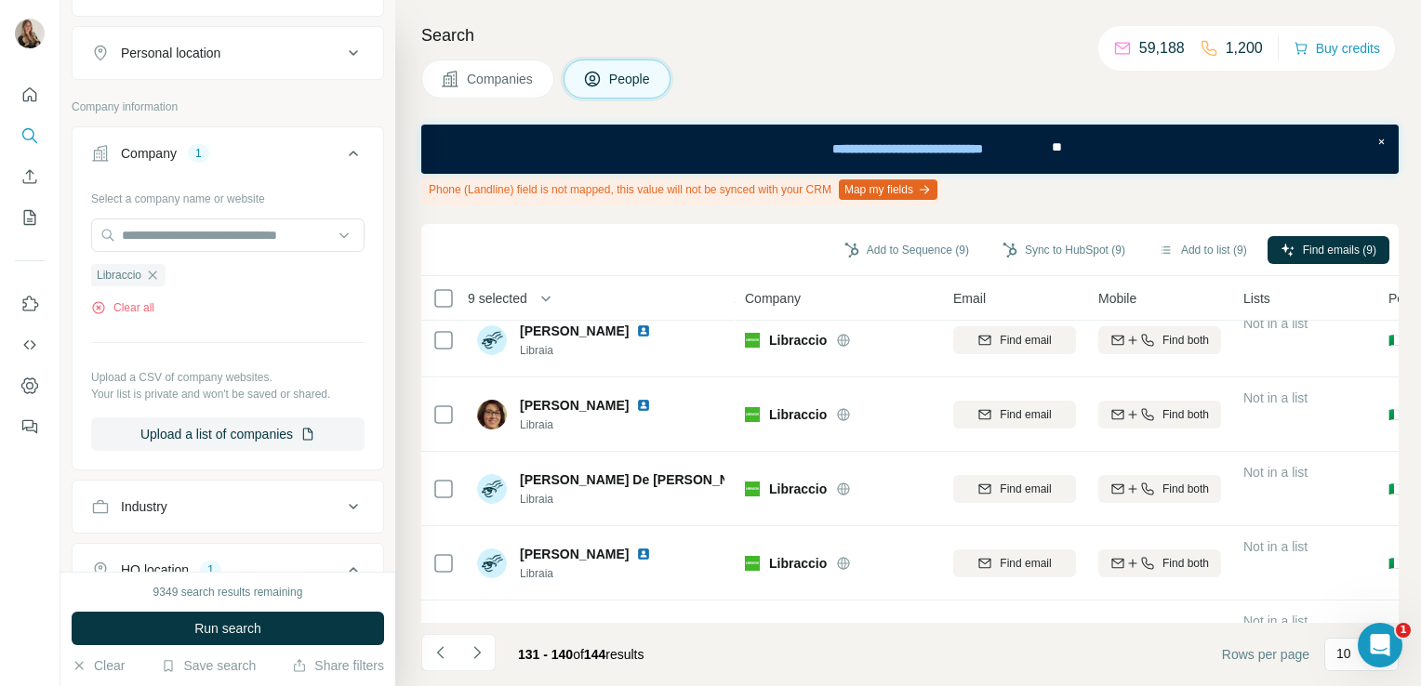
scroll to position [450, 0]
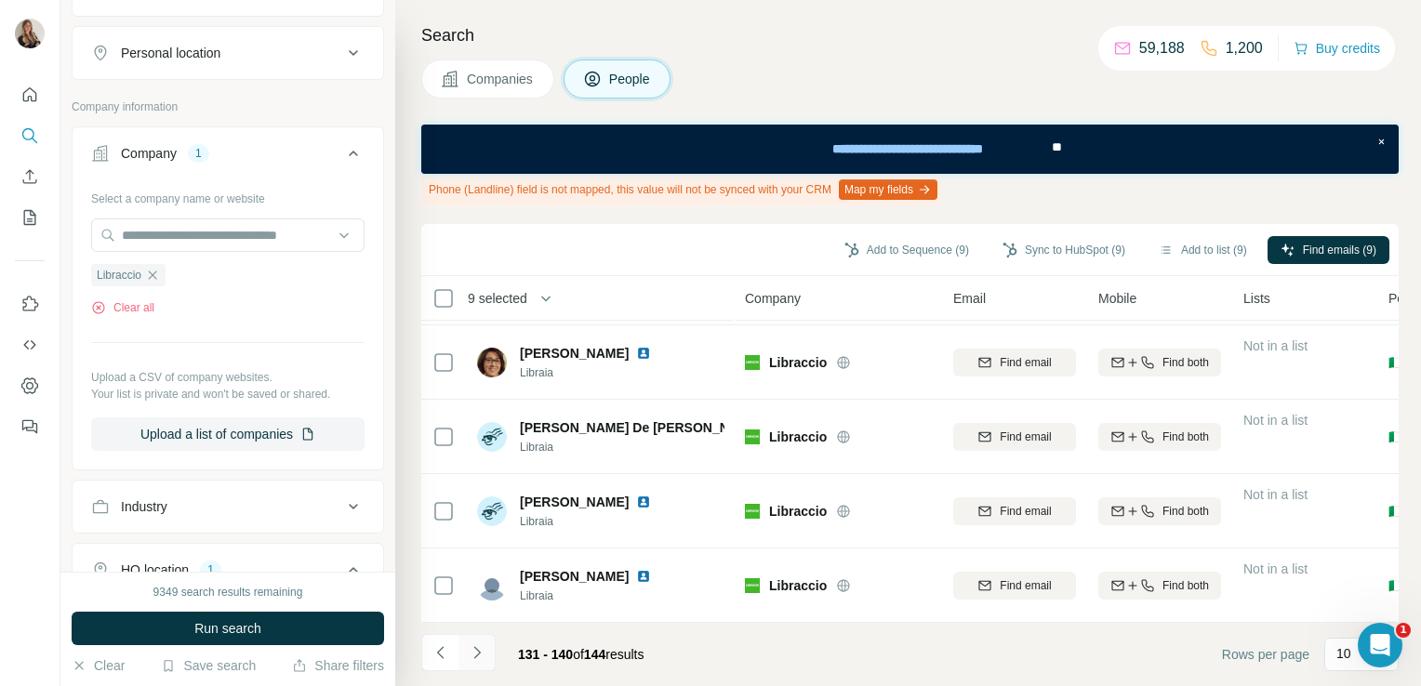
click at [474, 650] on icon "Navigate to next page" at bounding box center [477, 652] width 19 height 19
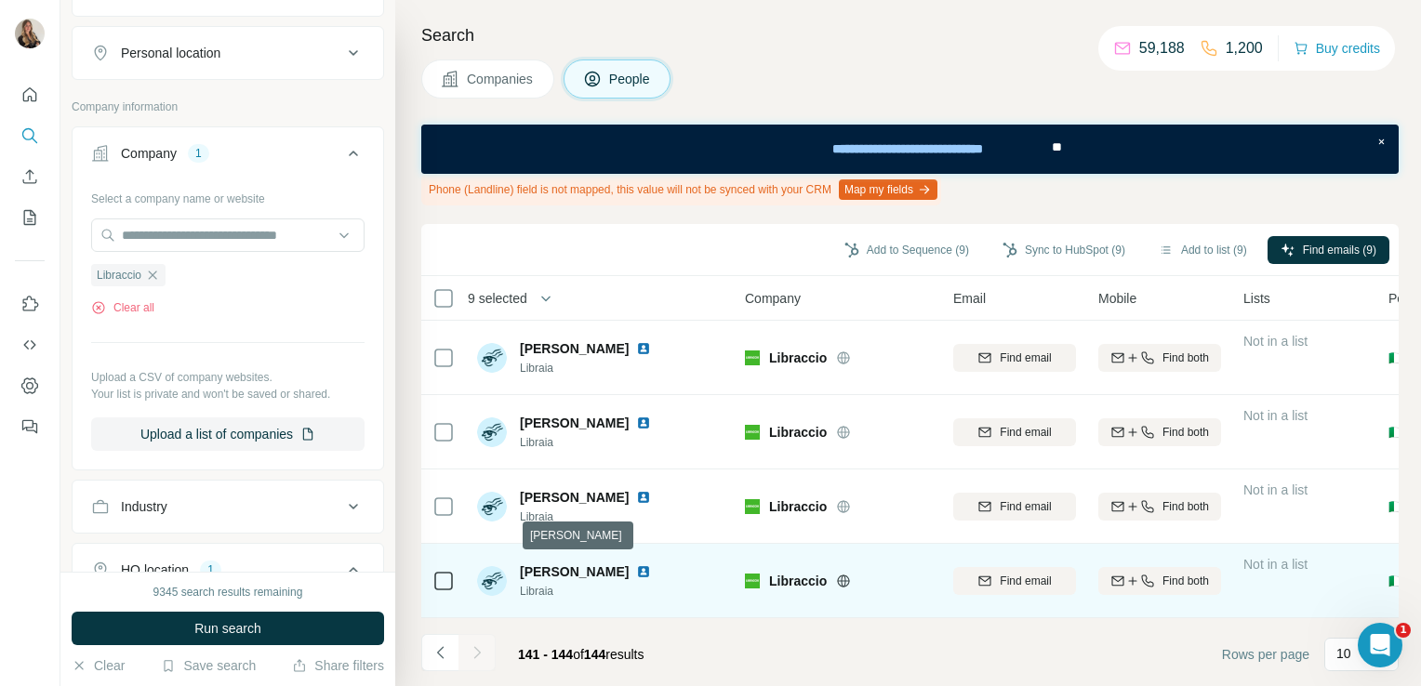
scroll to position [0, 0]
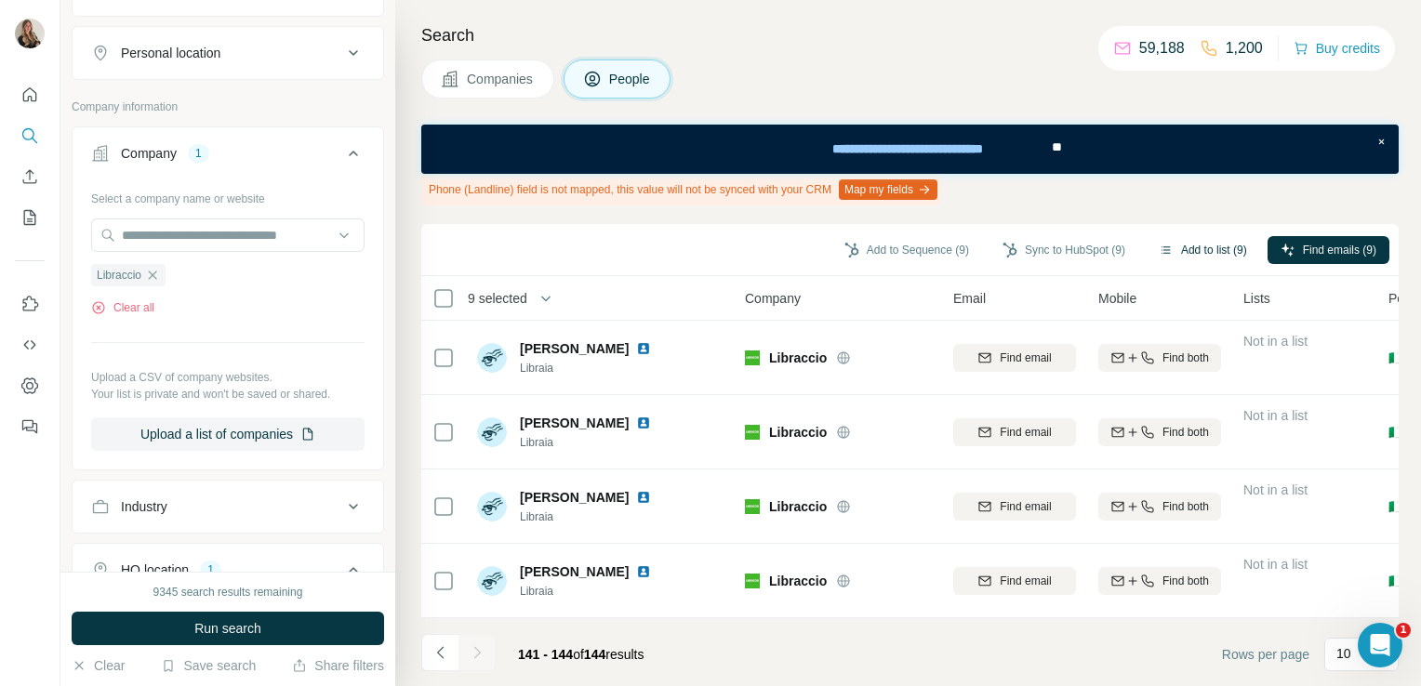
click at [1189, 247] on button "Add to list (9)" at bounding box center [1203, 250] width 114 height 28
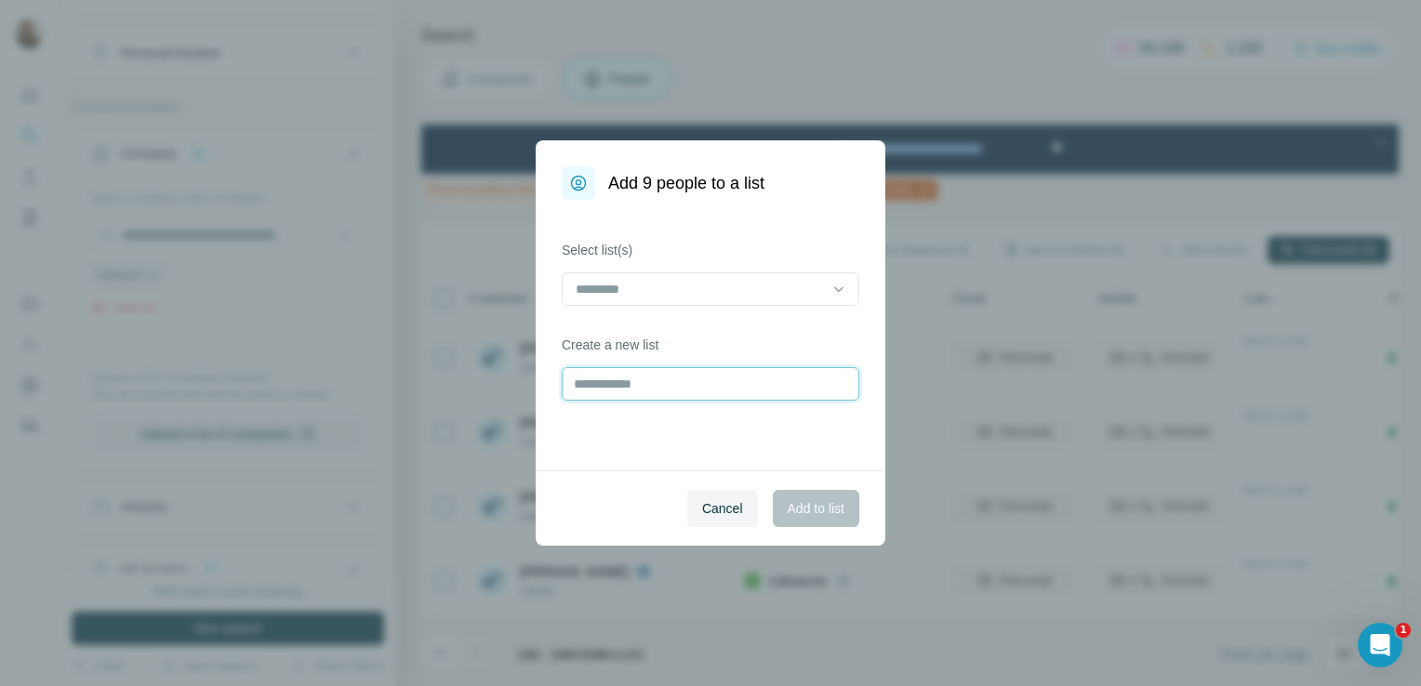
click at [669, 379] on input "text" at bounding box center [711, 383] width 298 height 33
type input "*********"
click at [800, 513] on span "Add to list" at bounding box center [816, 508] width 57 height 19
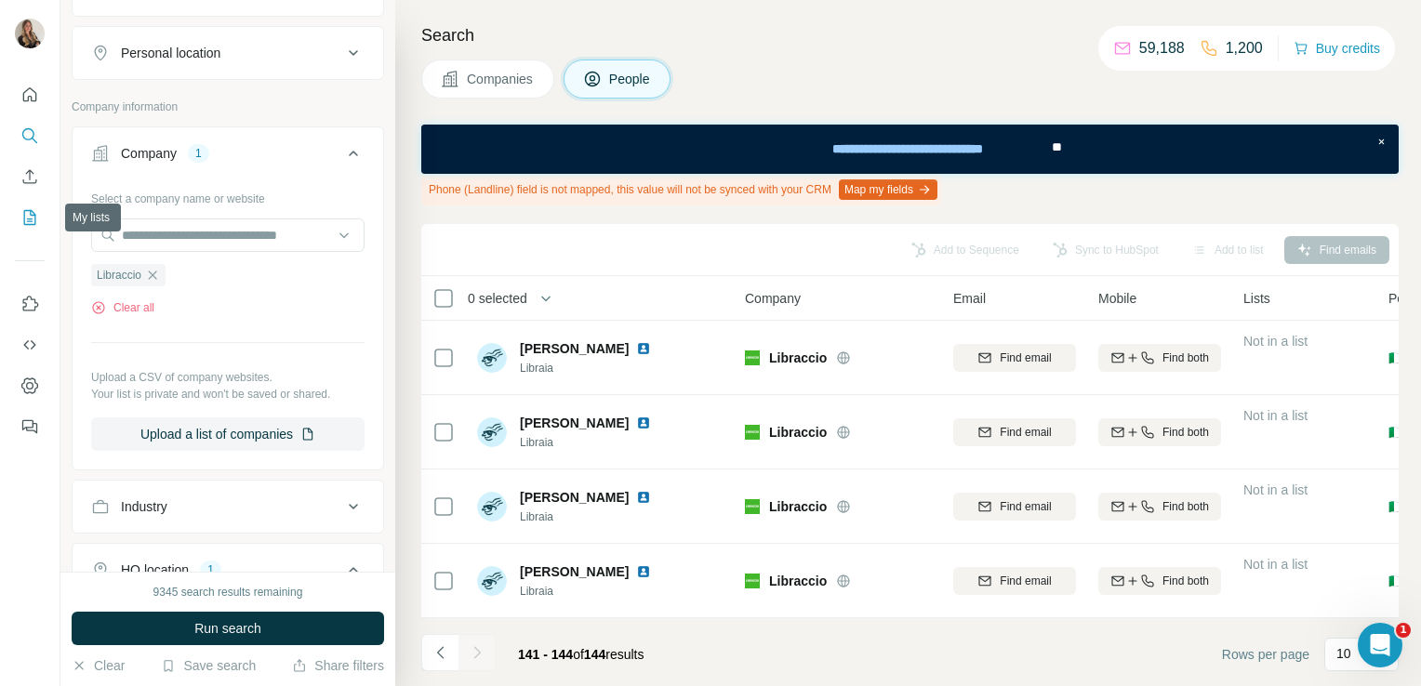
click at [26, 217] on icon "My lists" at bounding box center [29, 217] width 19 height 19
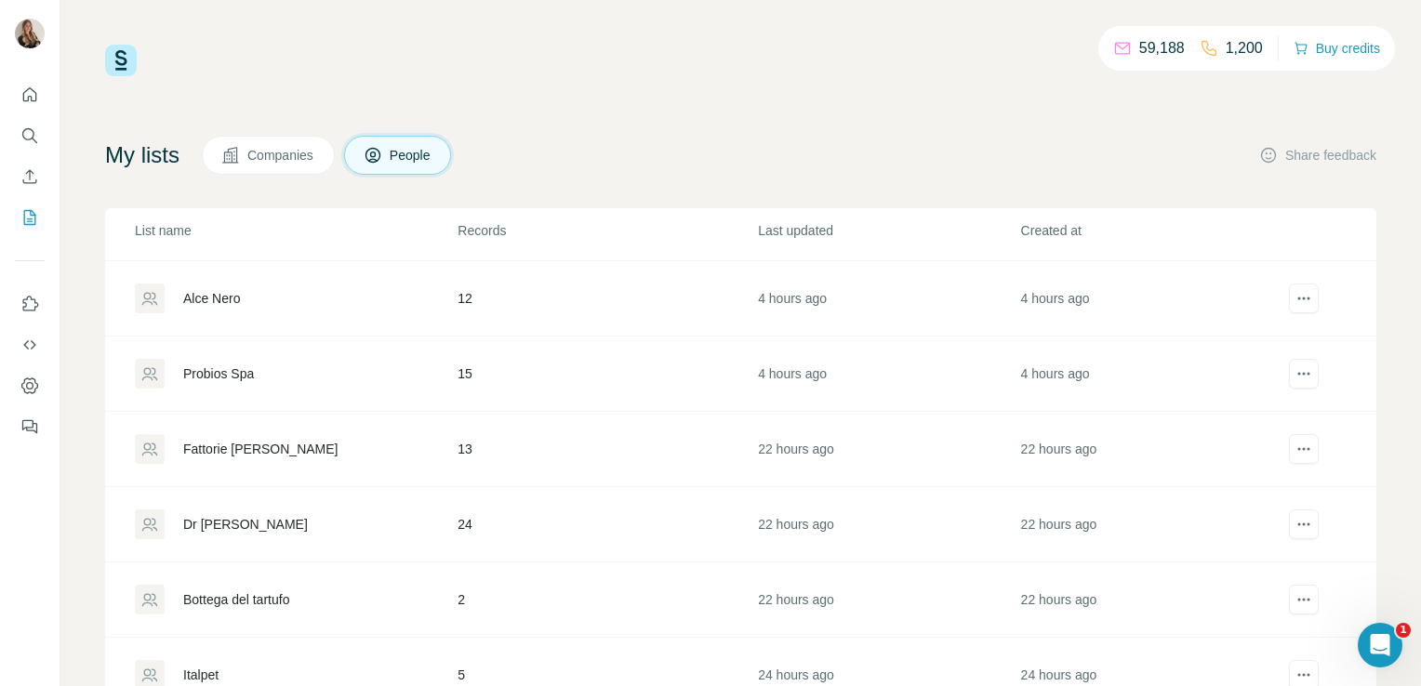
scroll to position [294, 0]
click at [224, 359] on div "Probios Spa" at bounding box center [295, 374] width 321 height 30
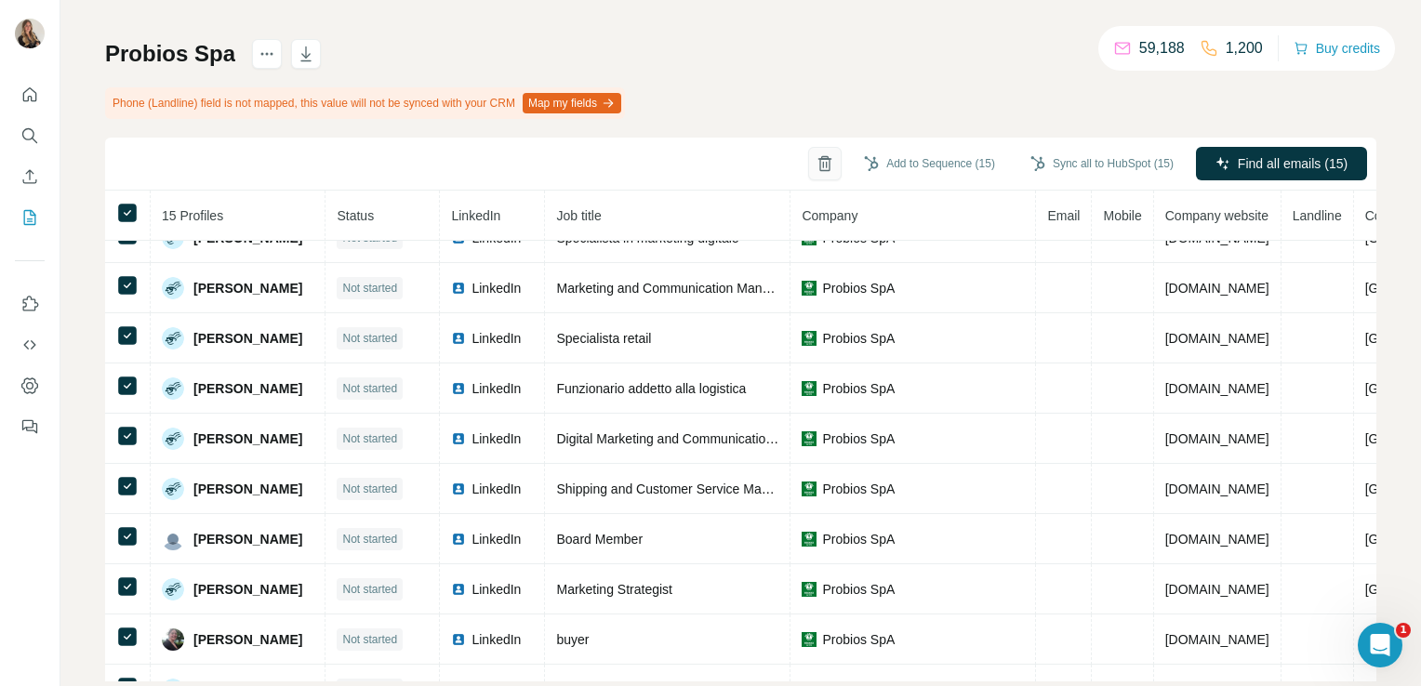
scroll to position [316, 0]
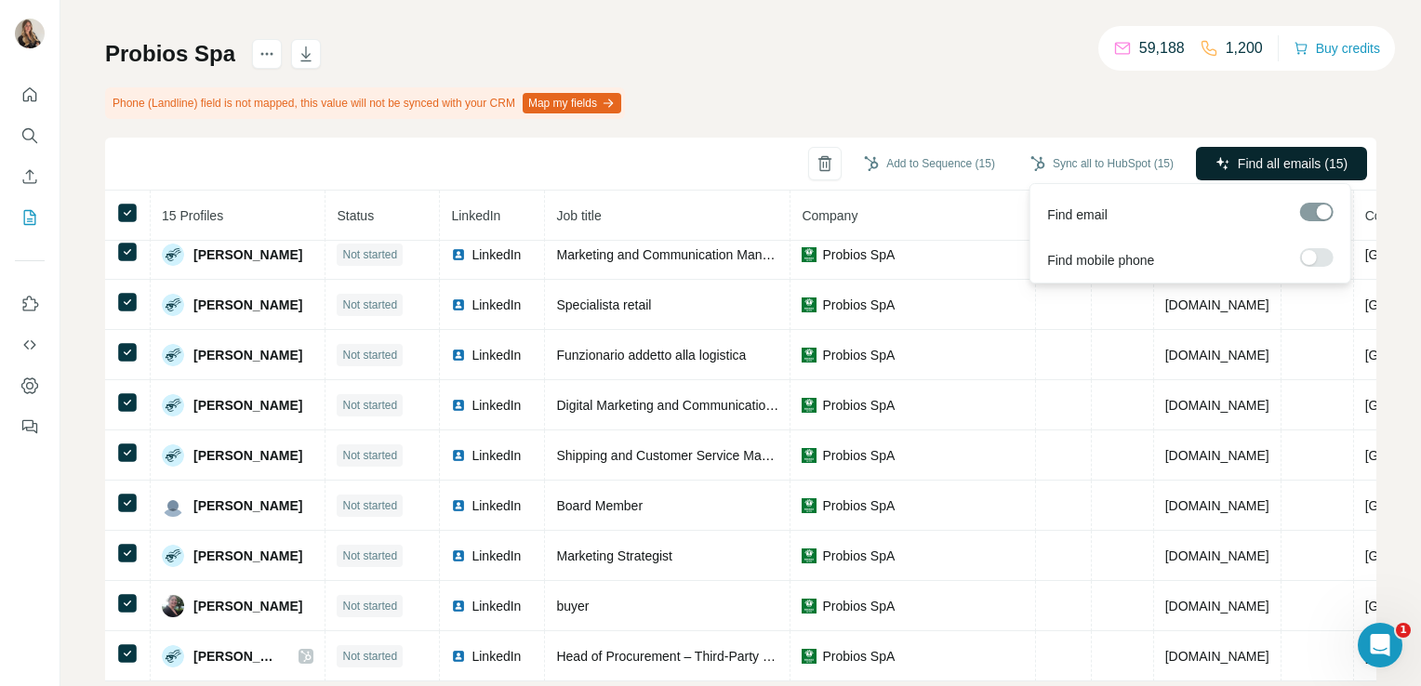
click at [1291, 166] on span "Find all emails (15)" at bounding box center [1293, 163] width 110 height 19
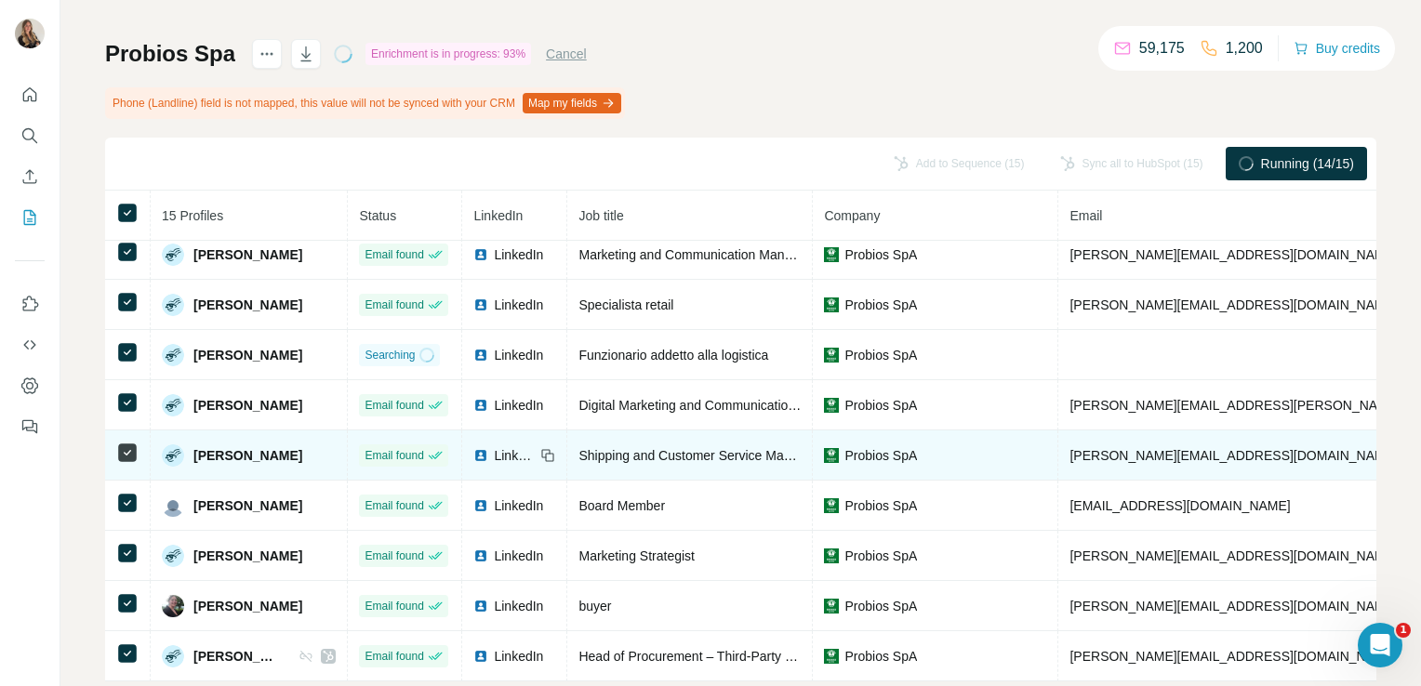
scroll to position [316, 237]
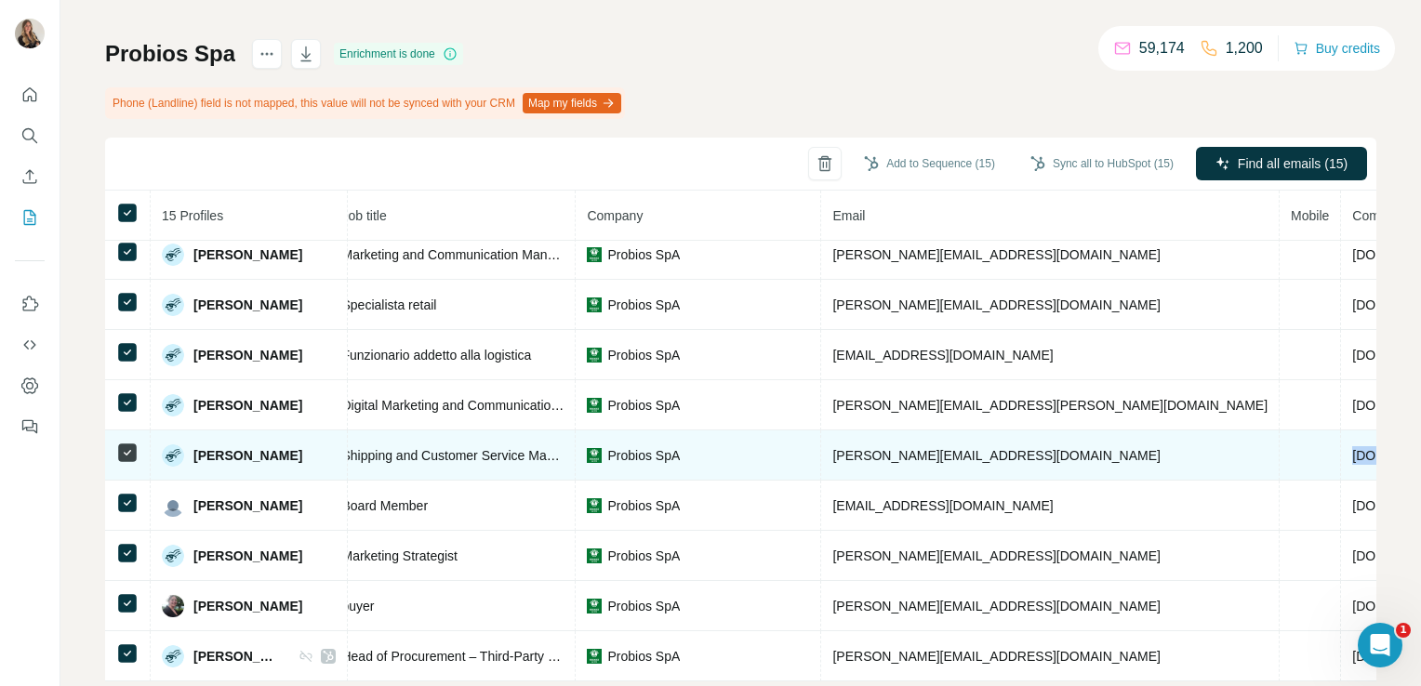
drag, startPoint x: 1150, startPoint y: 447, endPoint x: 1060, endPoint y: 447, distance: 90.2
click at [1060, 447] on tr "[PERSON_NAME] Email found LinkedIn Shipping and Customer Service Manager Probio…" at bounding box center [783, 456] width 1831 height 50
copy tr "[DOMAIN_NAME]"
click at [662, 446] on span "Probios SpA" at bounding box center [643, 455] width 73 height 19
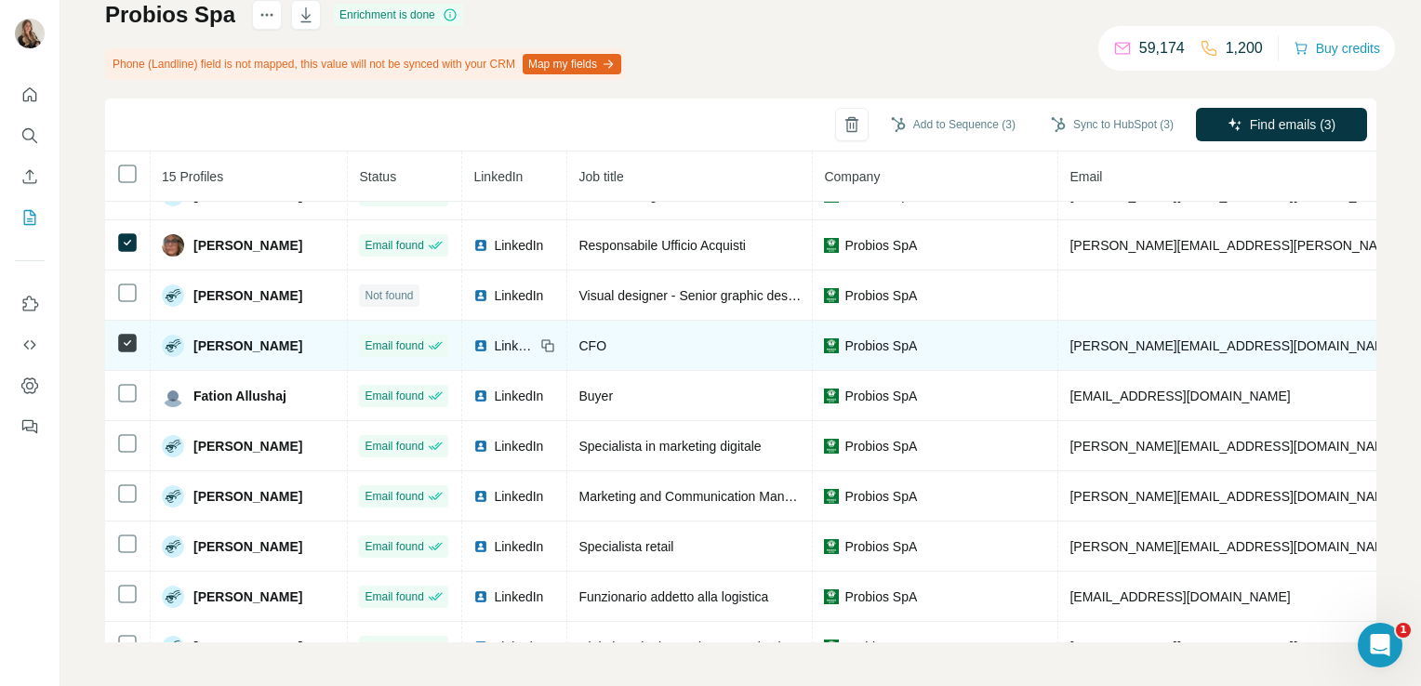
scroll to position [33, 0]
click at [131, 374] on td at bounding box center [128, 395] width 46 height 50
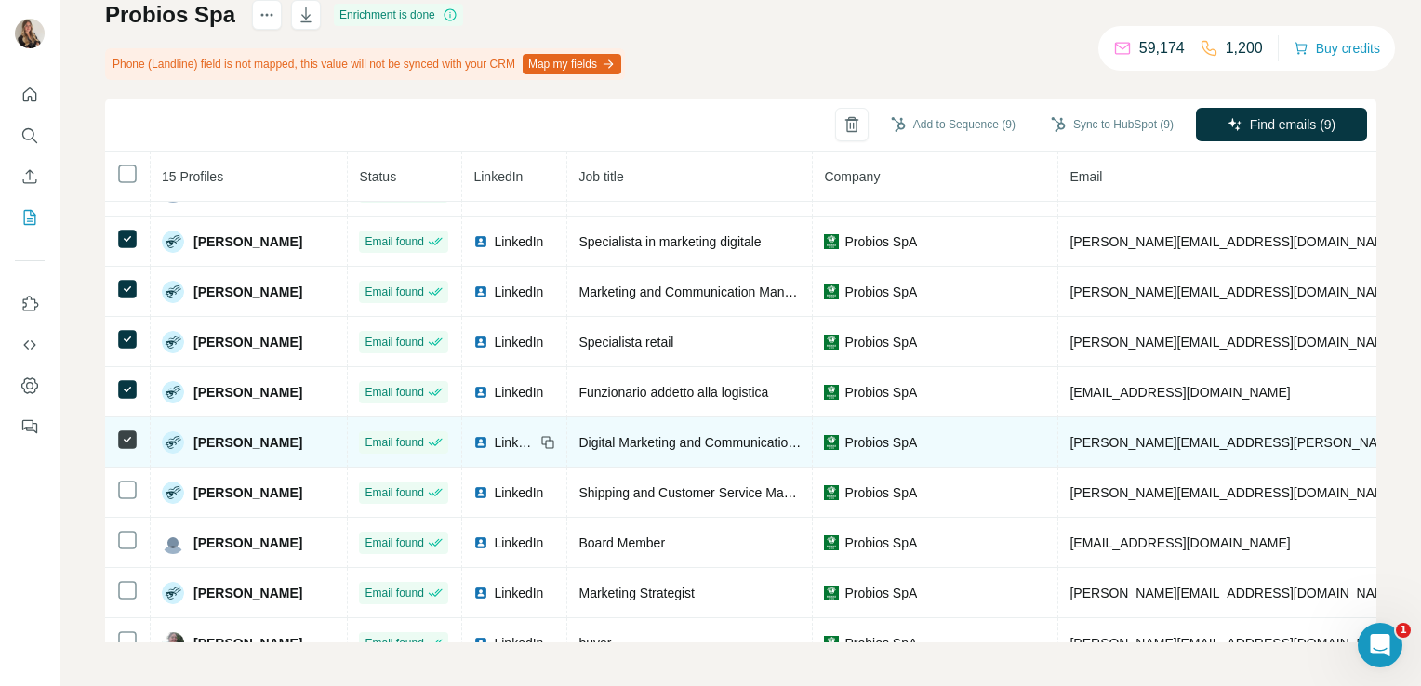
scroll to position [316, 0]
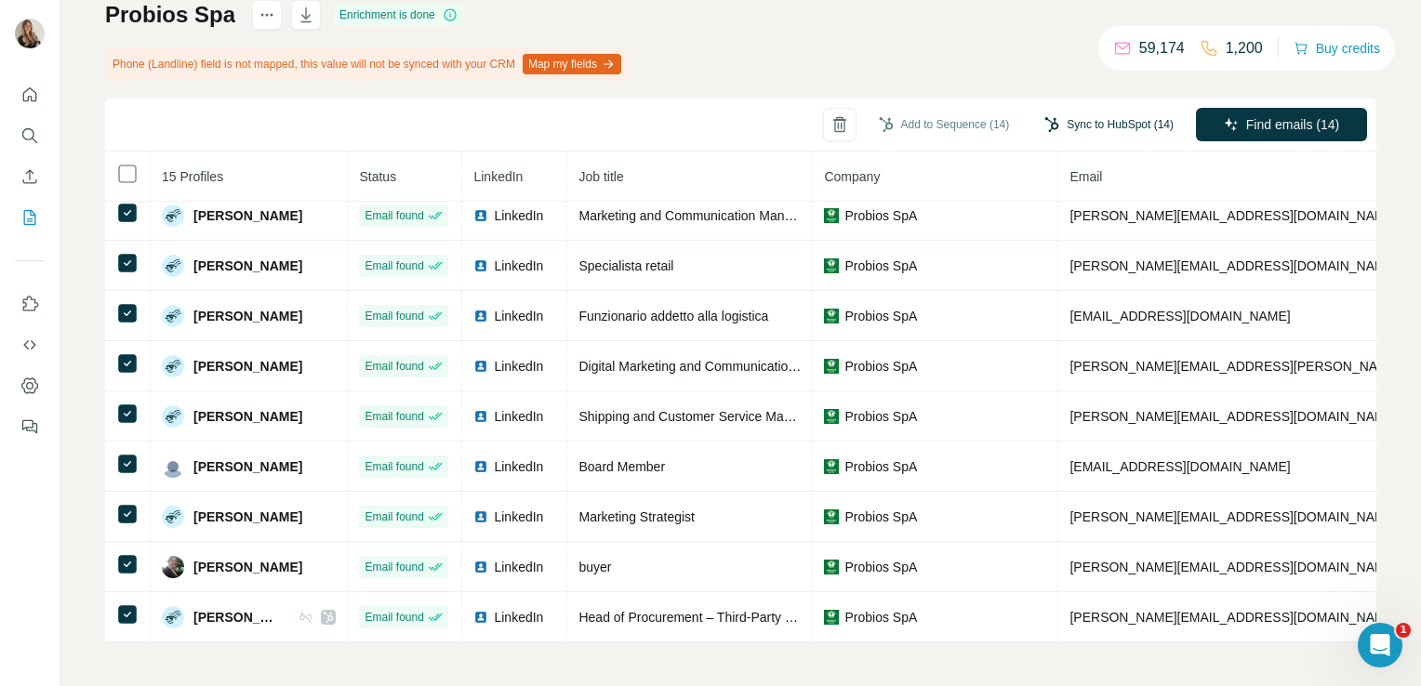
click at [1112, 128] on button "Sync to HubSpot (14)" at bounding box center [1108, 125] width 155 height 28
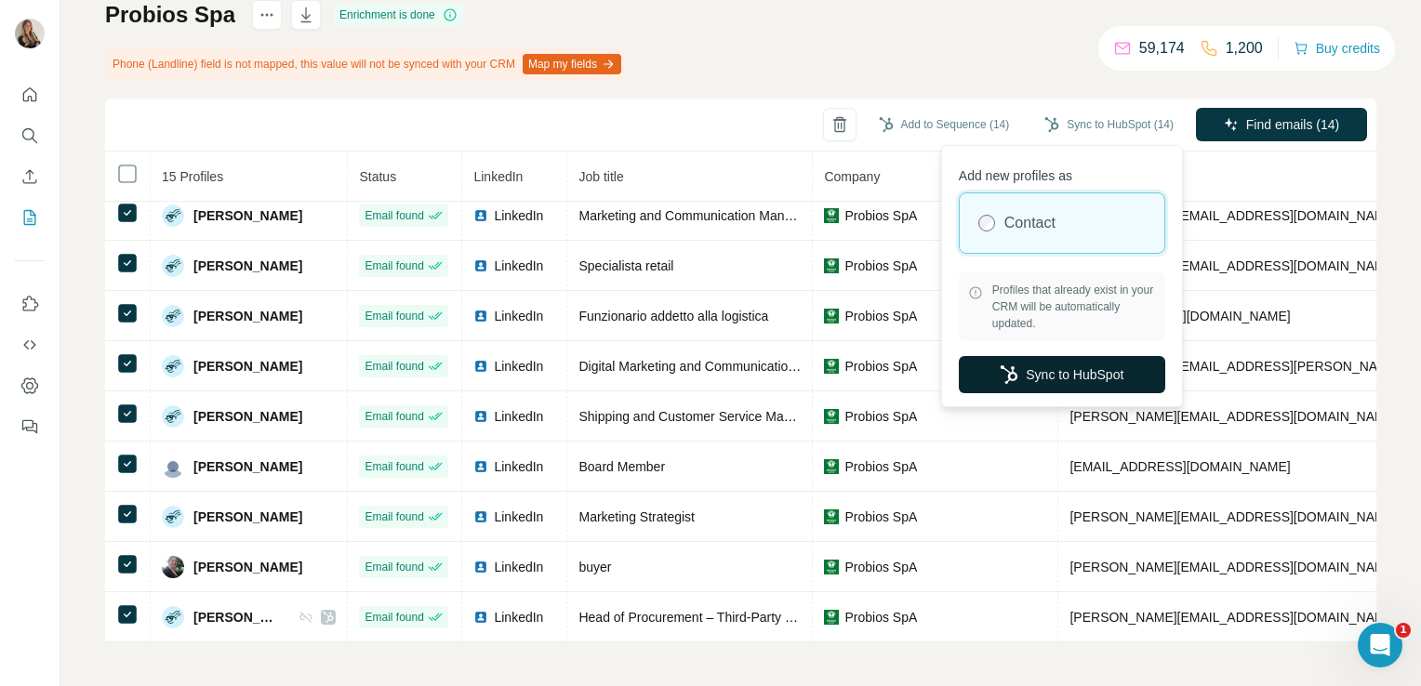
click at [1029, 366] on button "Sync to HubSpot" at bounding box center [1062, 374] width 206 height 37
